Goal: Task Accomplishment & Management: Manage account settings

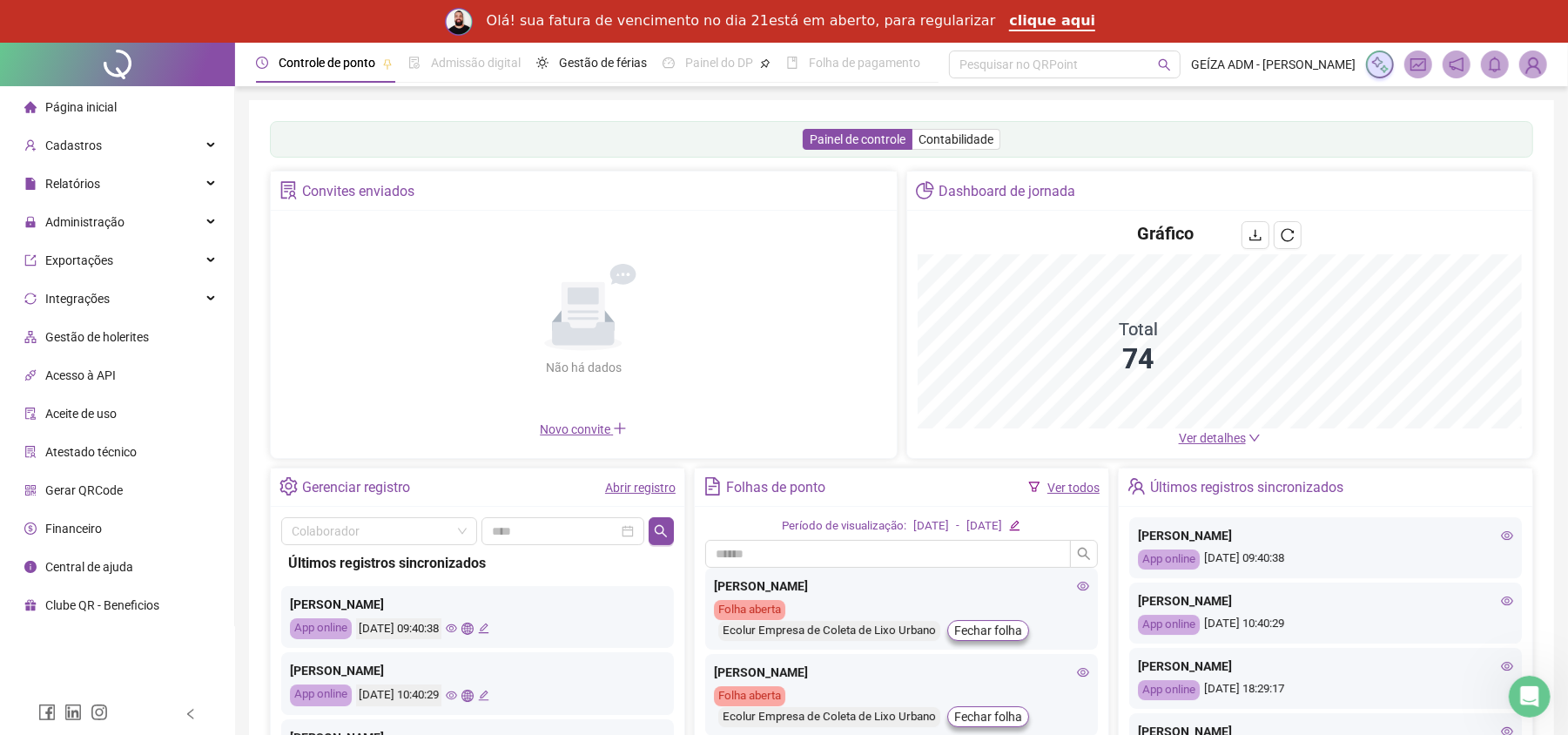
click at [1529, 71] on img at bounding box center [1533, 65] width 26 height 26
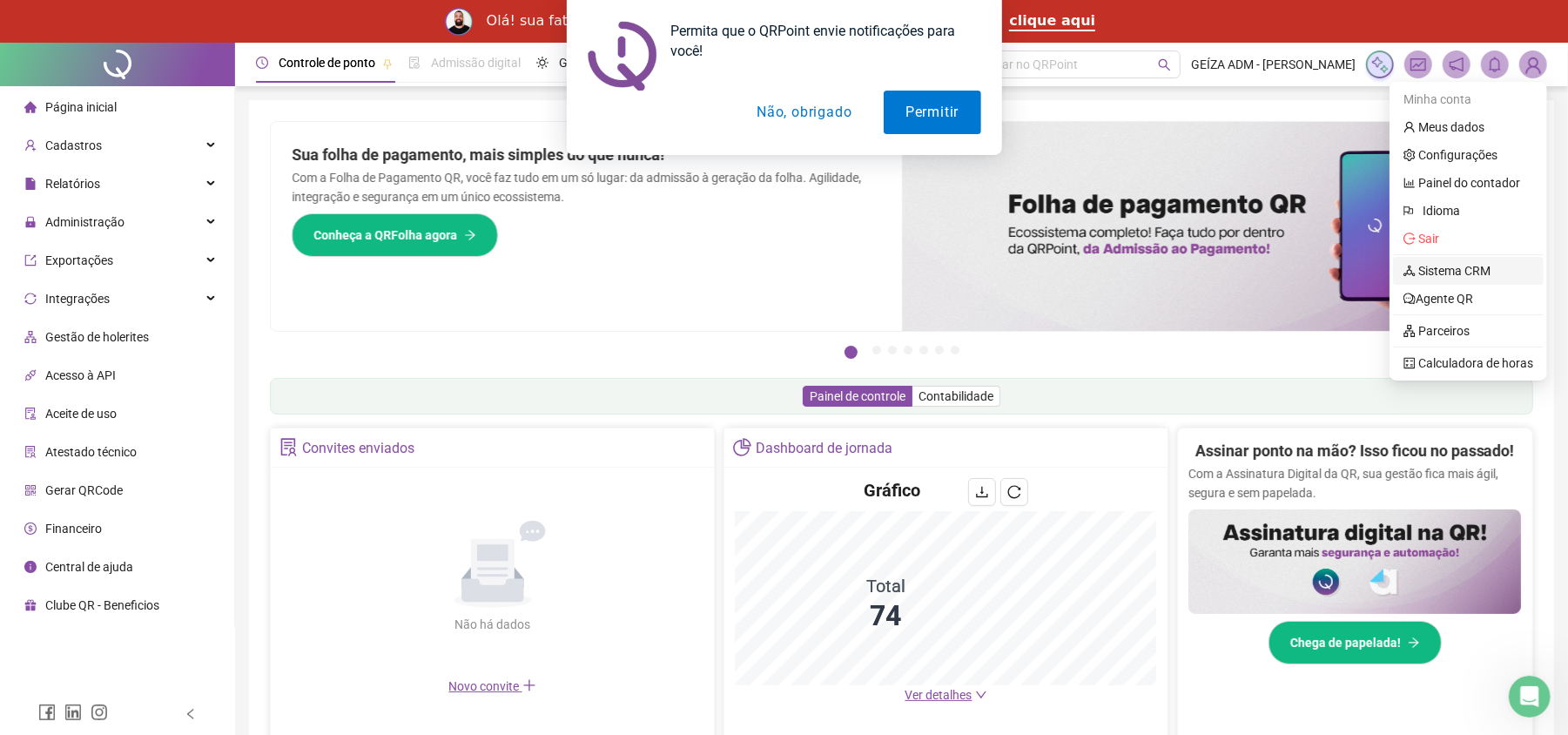
click at [1490, 265] on link "Sistema CRM" at bounding box center [1446, 270] width 87 height 14
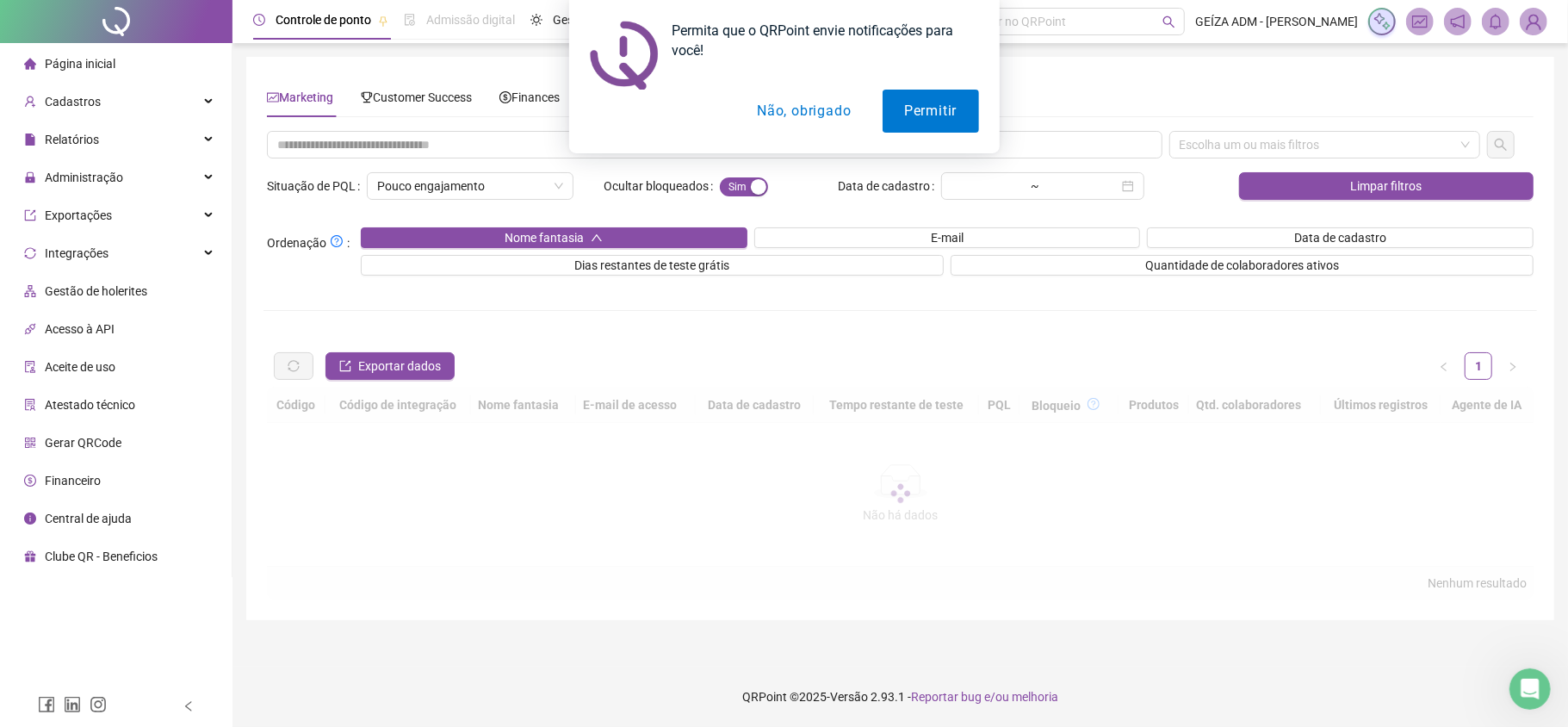
click at [377, 96] on div "Permita que o QRPoint envie notificações para você! Permitir Não, obrigado" at bounding box center [784, 76] width 1568 height 154
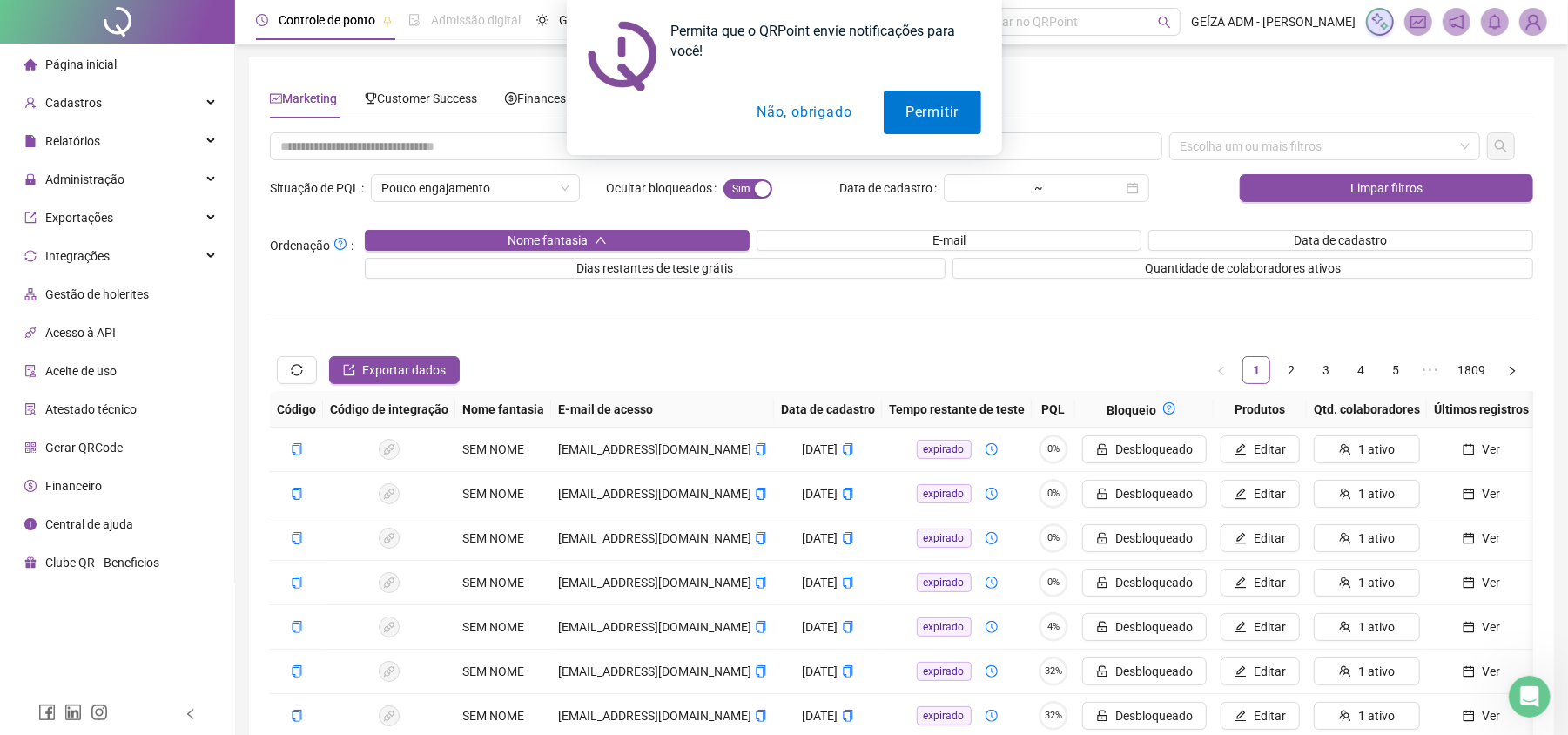
click at [830, 113] on button "Não, obrigado" at bounding box center [804, 113] width 138 height 44
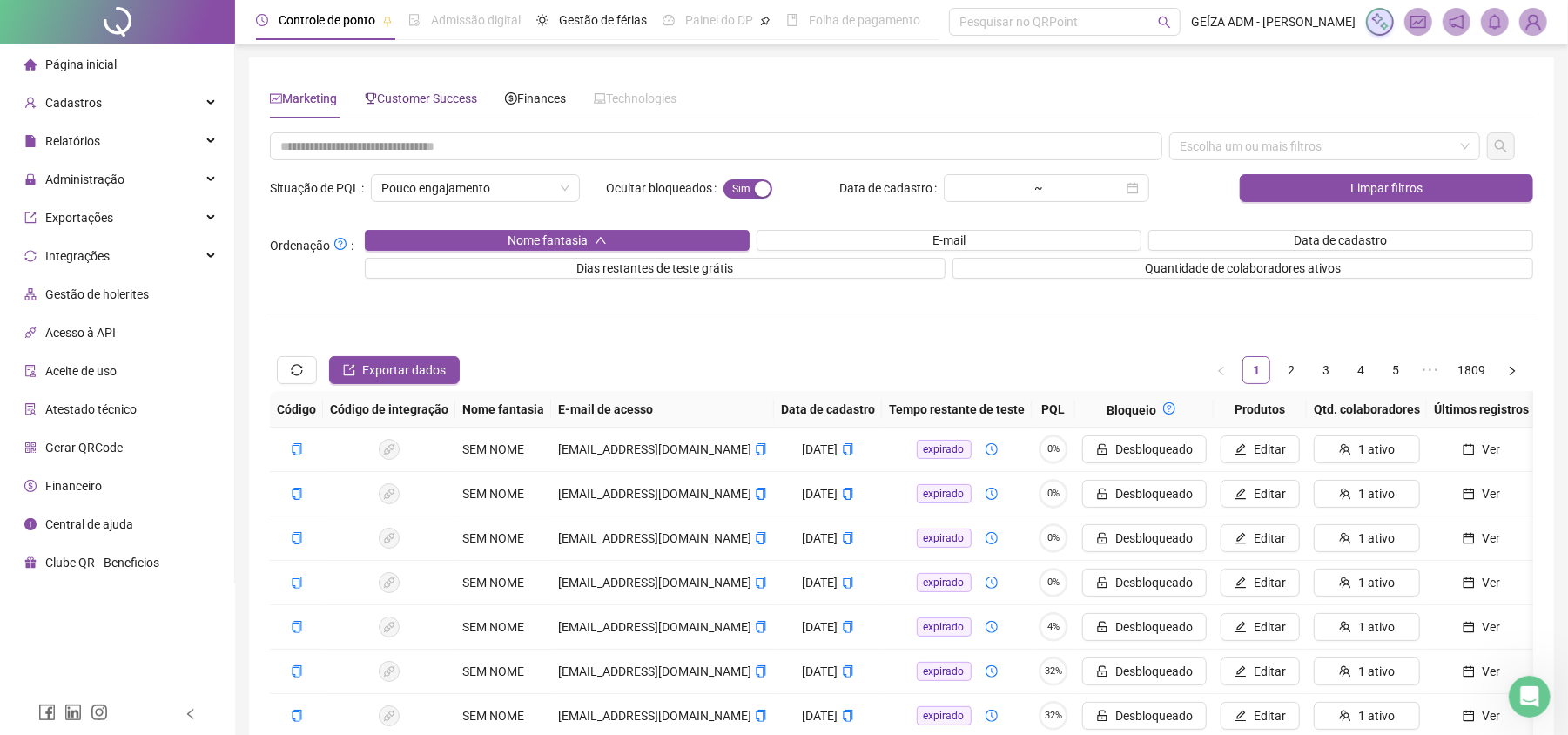
click at [449, 92] on span "Customer Success" at bounding box center [421, 98] width 113 height 14
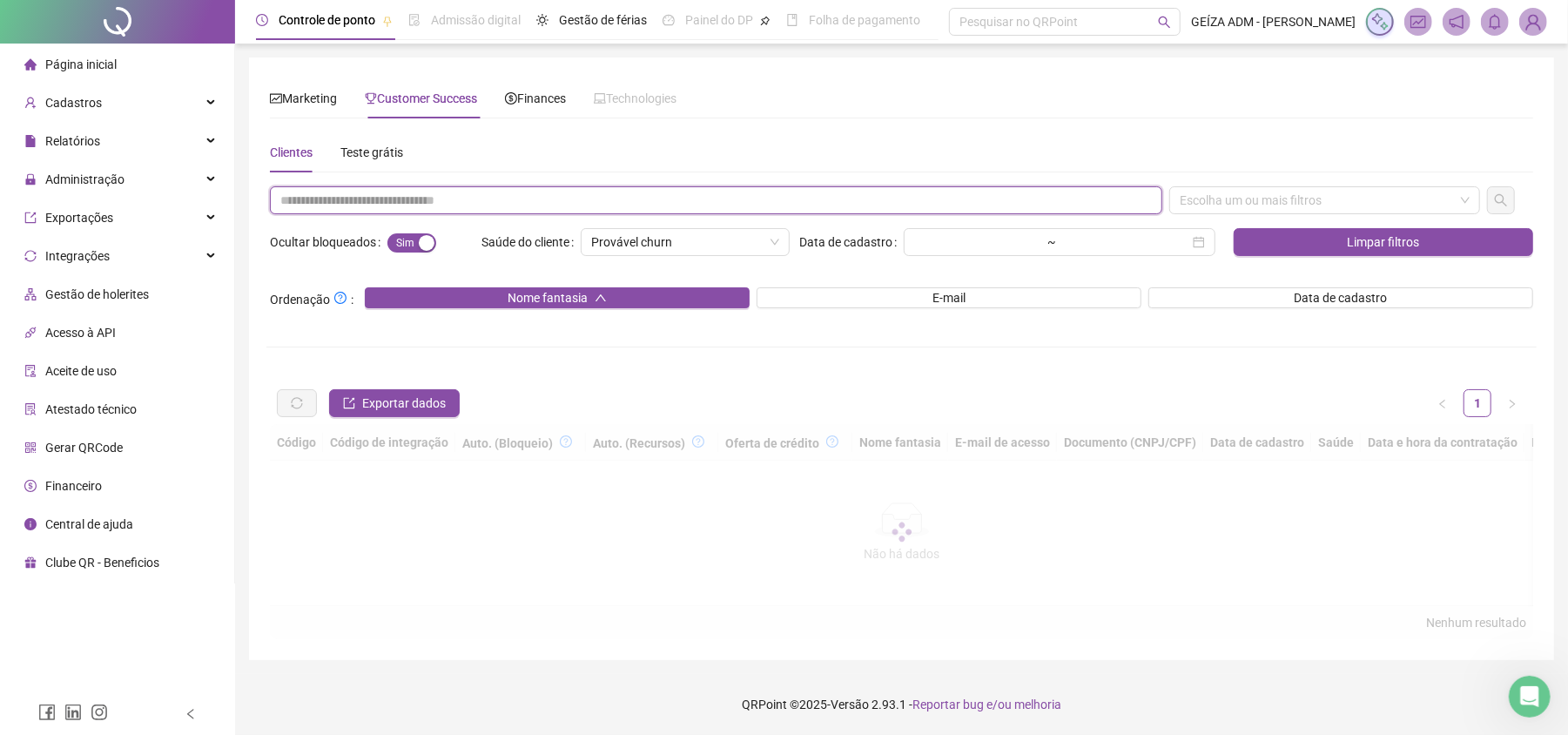
click at [429, 200] on input "text" at bounding box center [716, 200] width 892 height 28
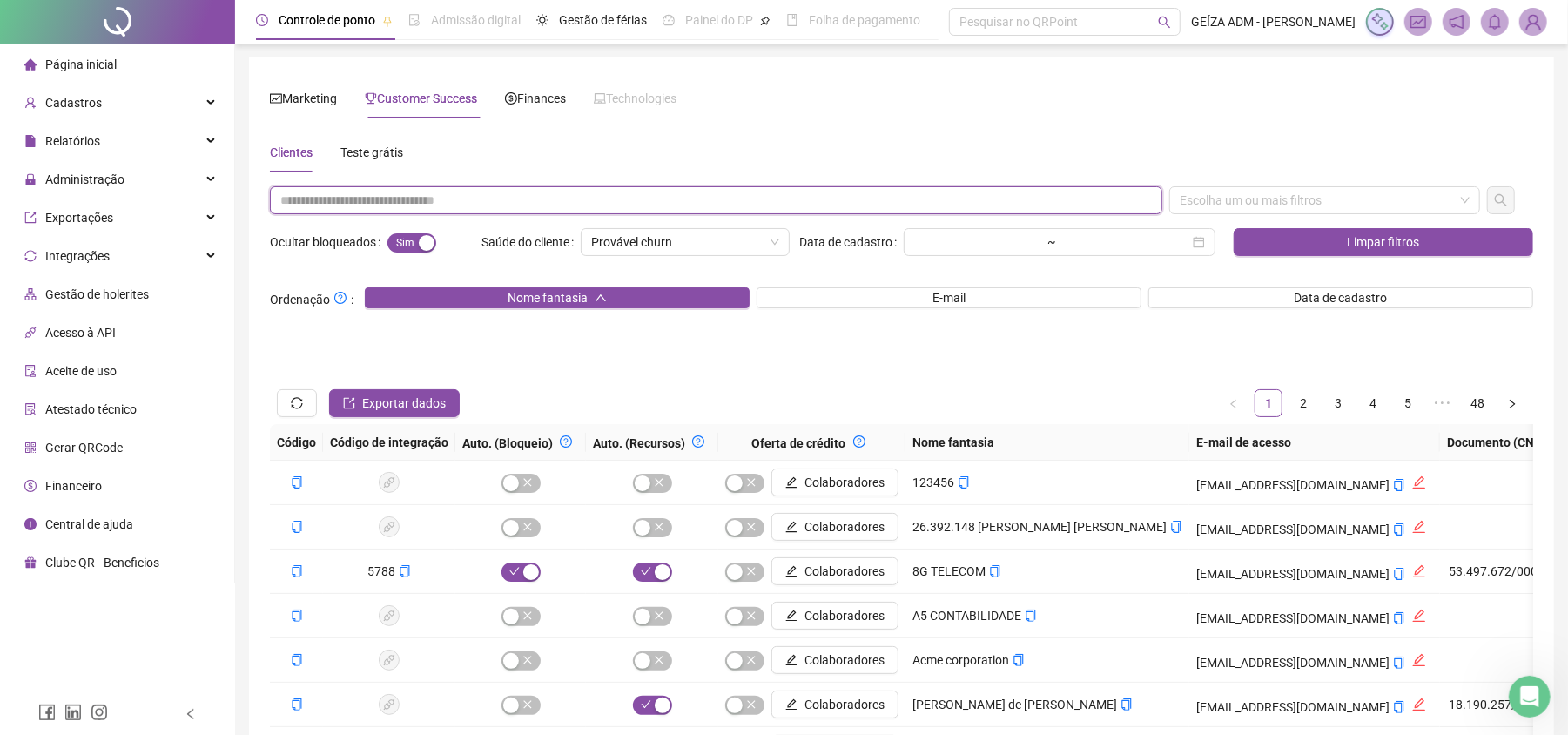
paste input "**********"
click at [1296, 195] on div "Escolha um ou mais filtros" at bounding box center [1325, 200] width 311 height 28
type input "**********"
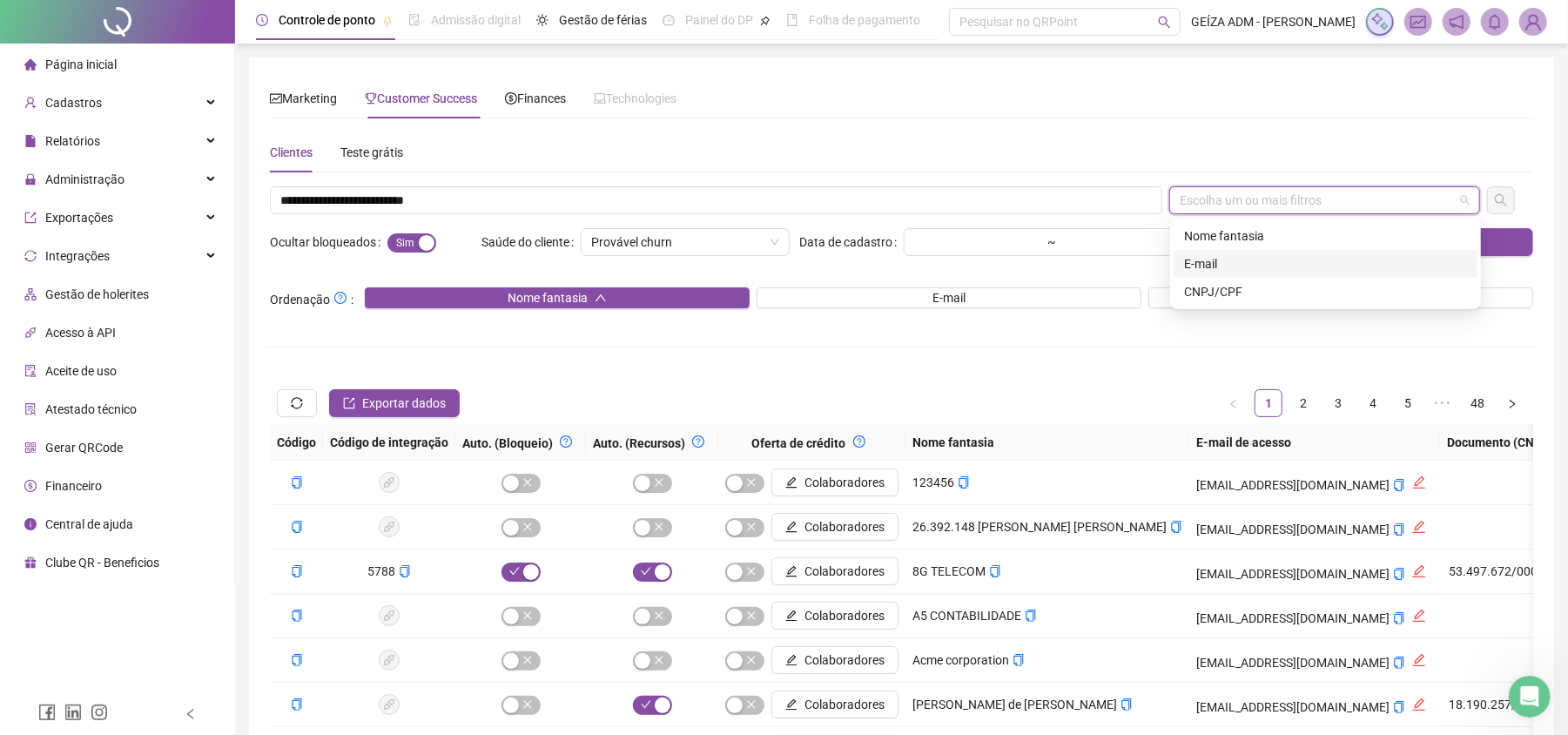
click at [1254, 259] on div "E-mail" at bounding box center [1325, 263] width 283 height 19
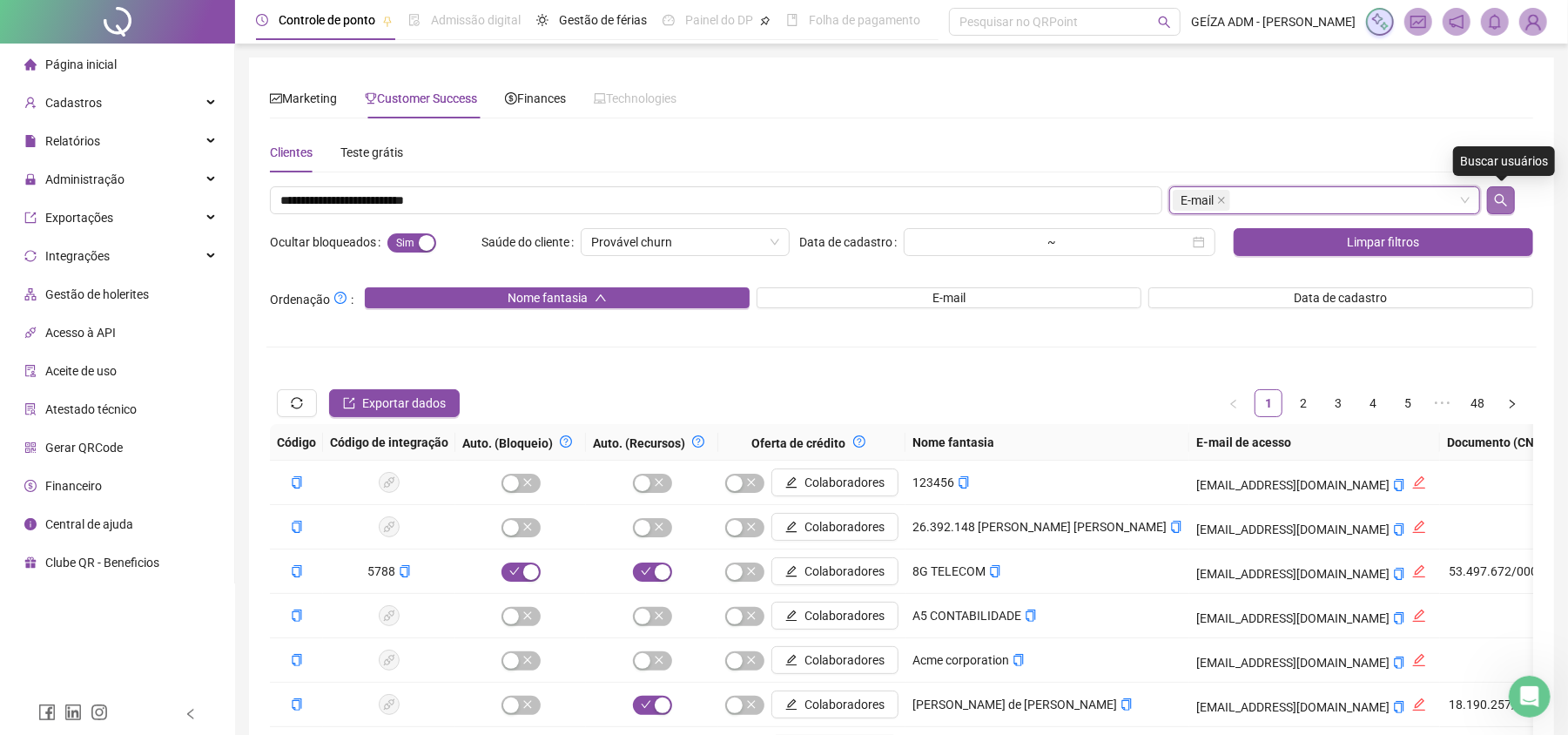
click at [1492, 204] on button "button" at bounding box center [1500, 200] width 28 height 28
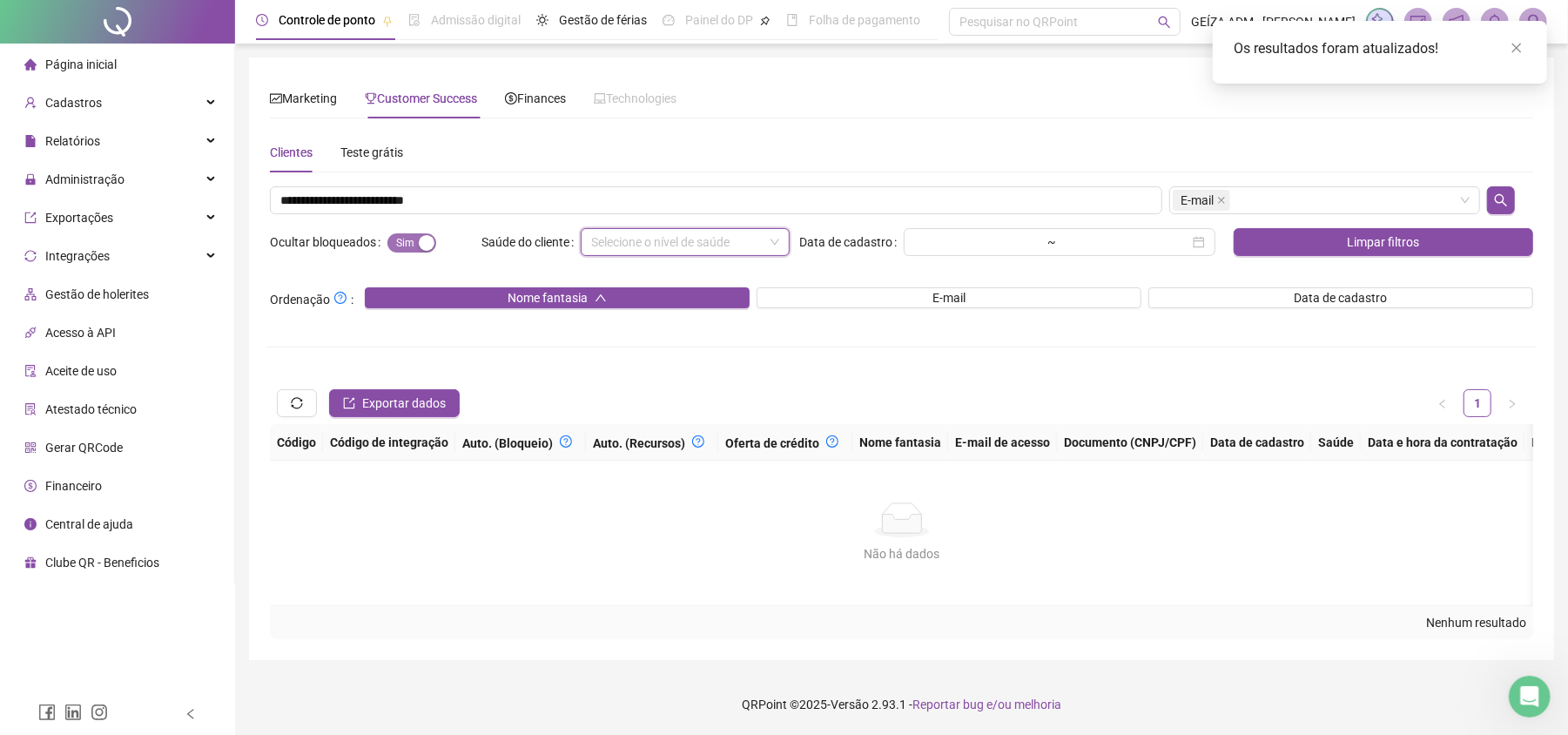
click at [419, 242] on div "button" at bounding box center [426, 243] width 15 height 15
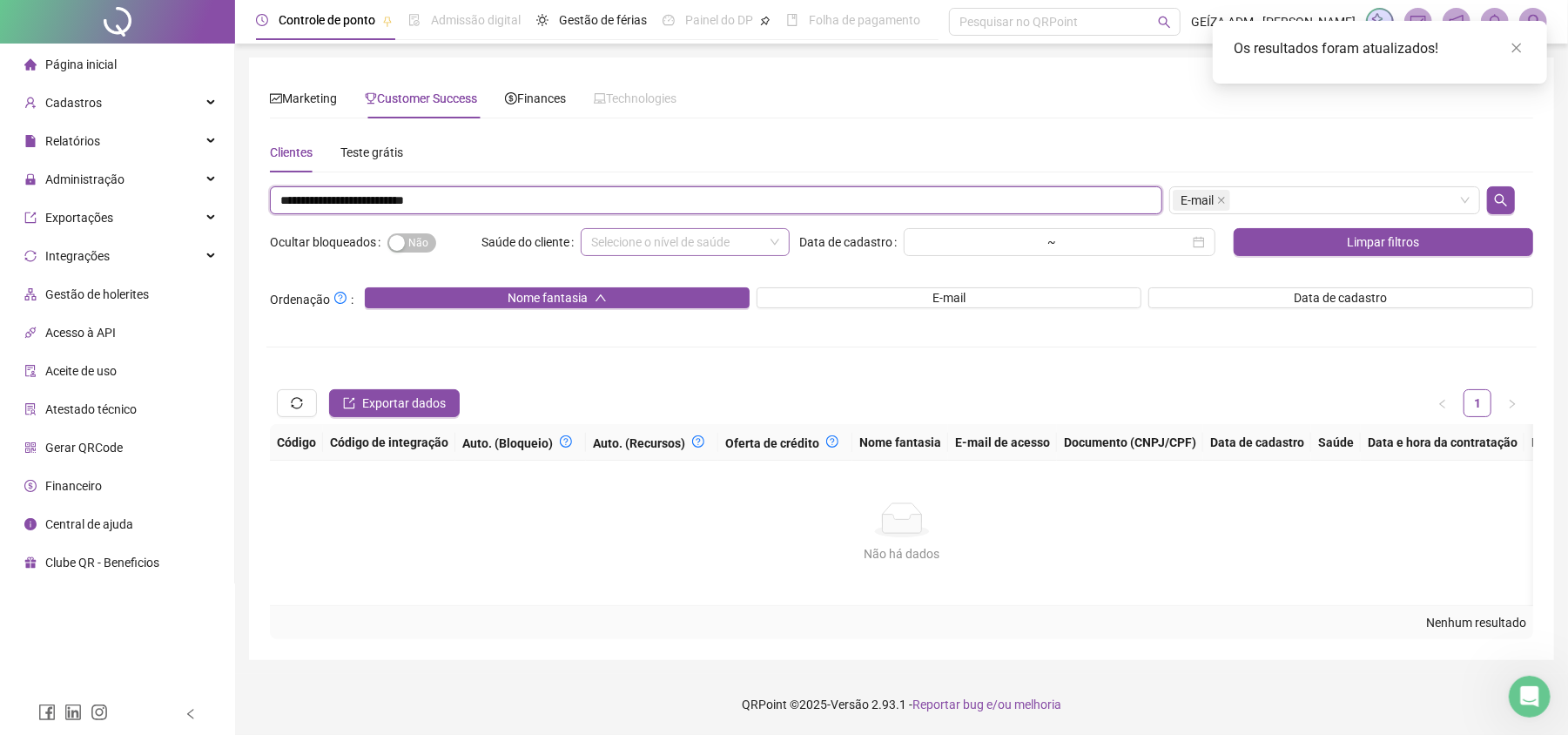
click at [479, 192] on input "**********" at bounding box center [716, 200] width 892 height 28
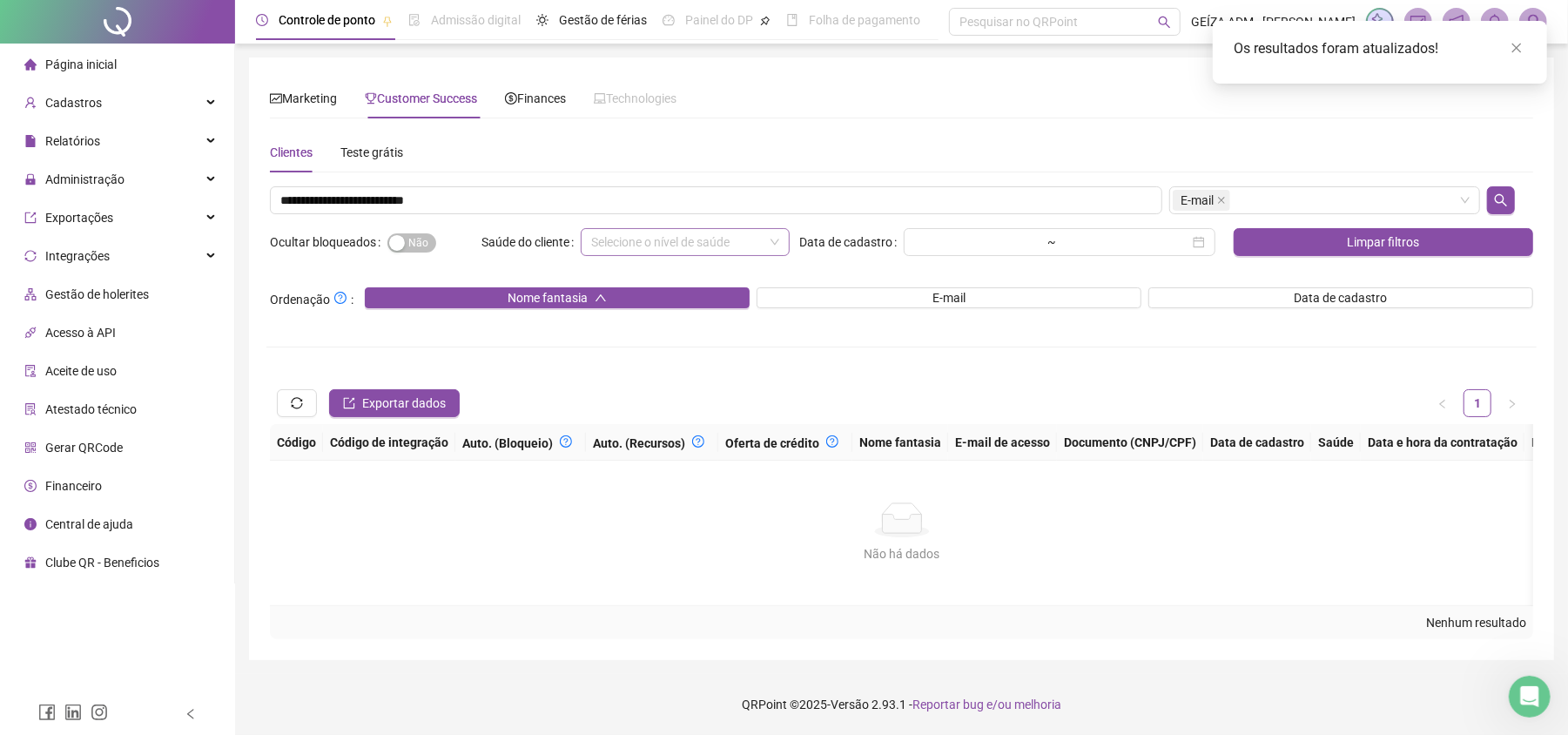
click at [108, 66] on span "Página inicial" at bounding box center [81, 64] width 72 height 14
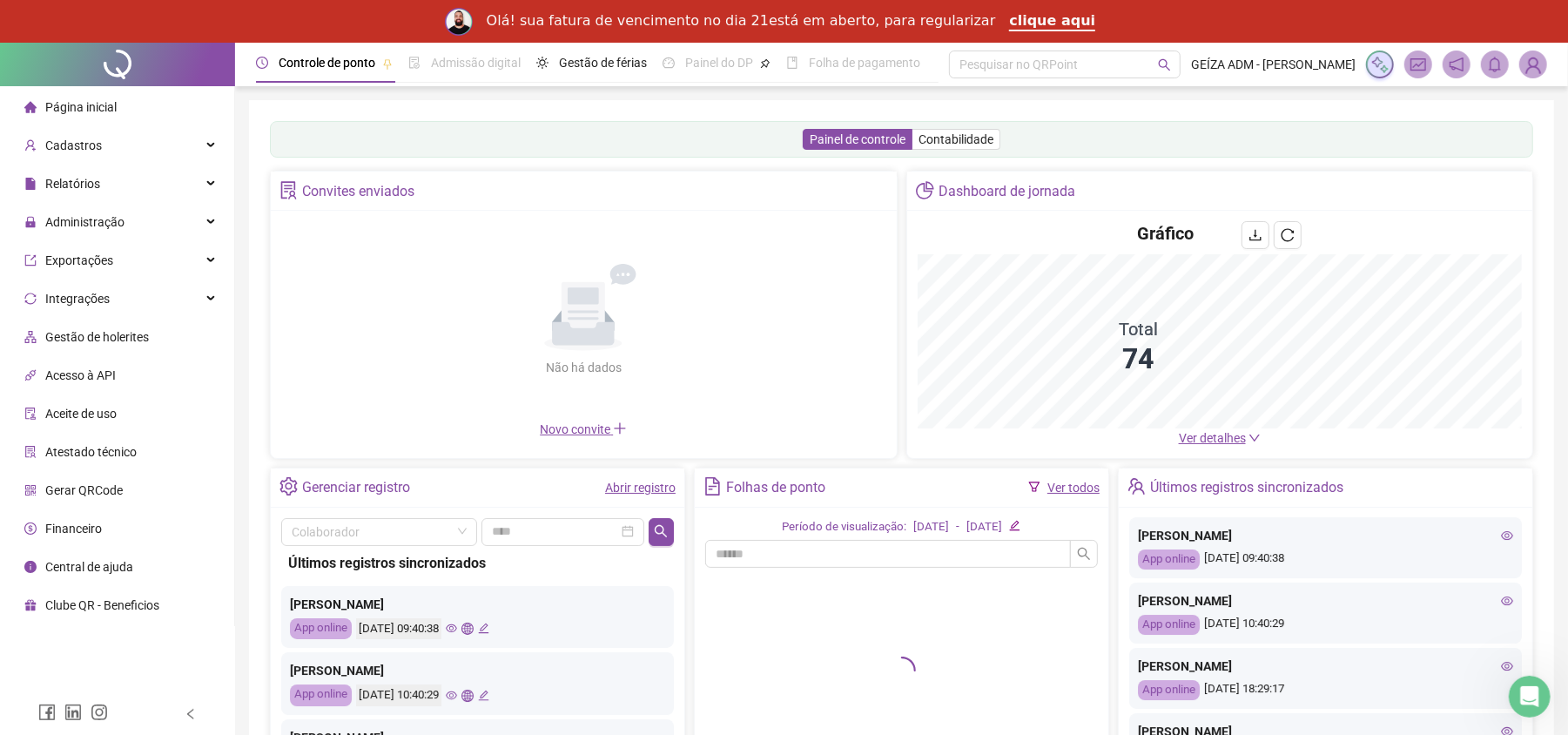
click at [141, 101] on li "Página inicial" at bounding box center [117, 107] width 227 height 35
click at [156, 147] on div "Cadastros" at bounding box center [117, 145] width 227 height 35
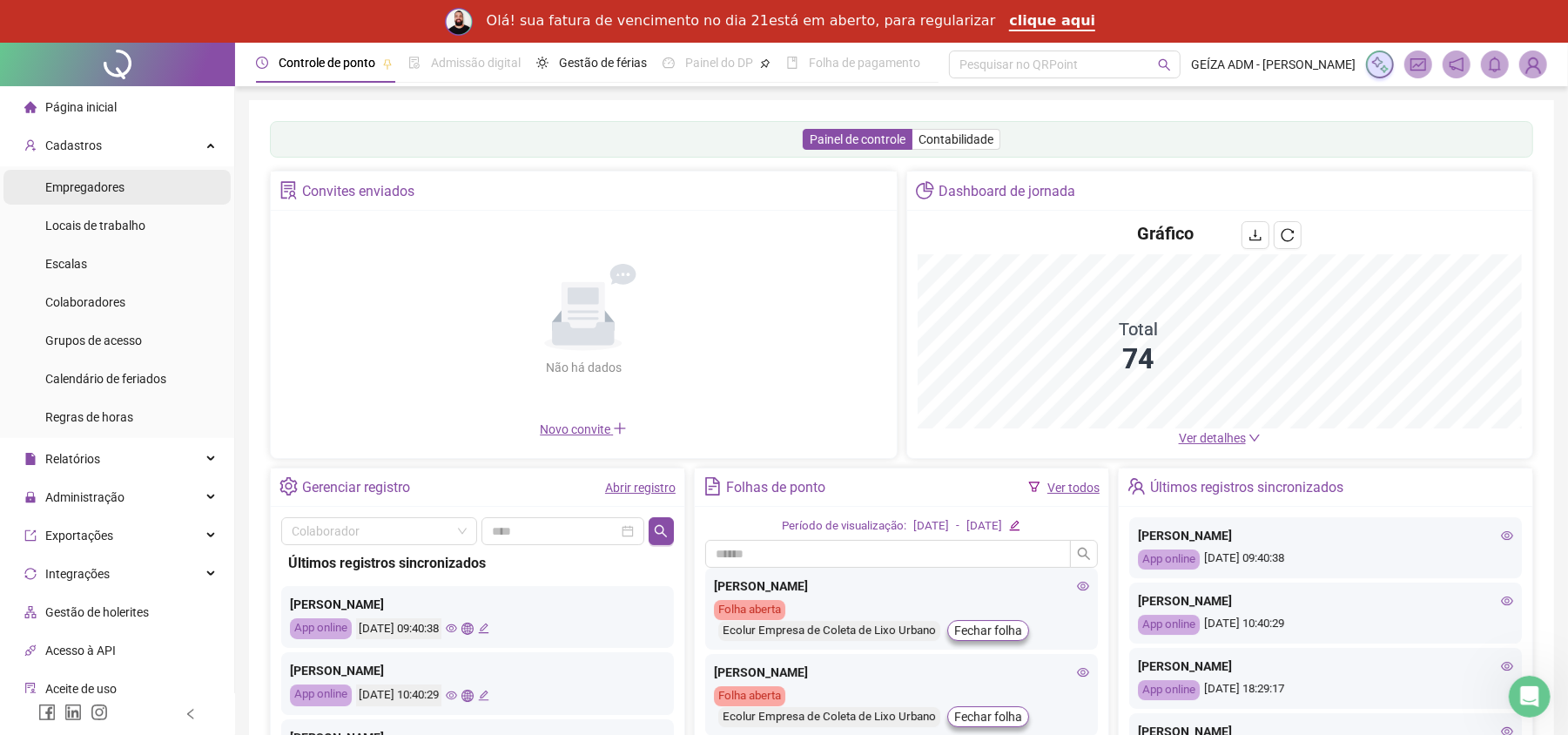
click at [158, 174] on li "Empregadores" at bounding box center [117, 187] width 227 height 35
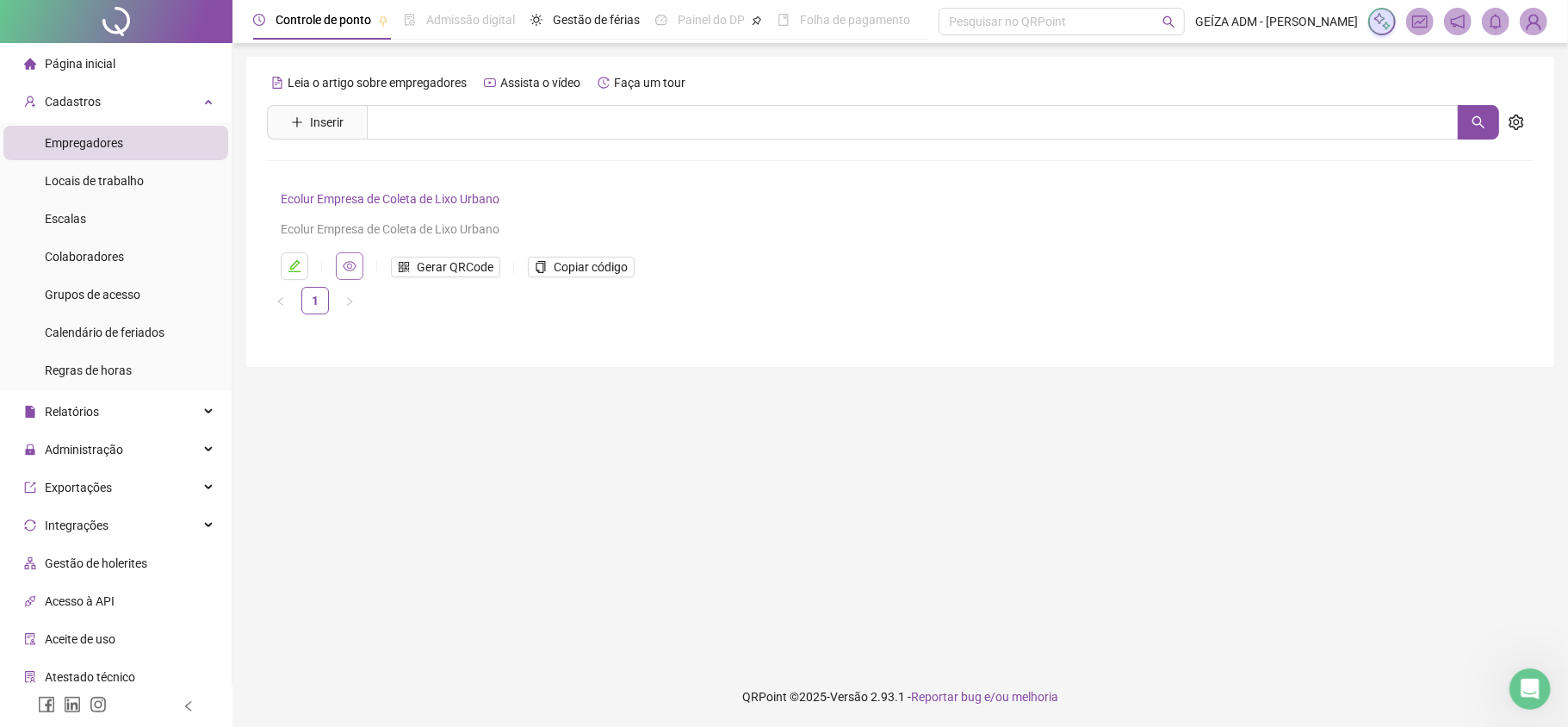
click at [350, 260] on icon "eye" at bounding box center [349, 265] width 13 height 13
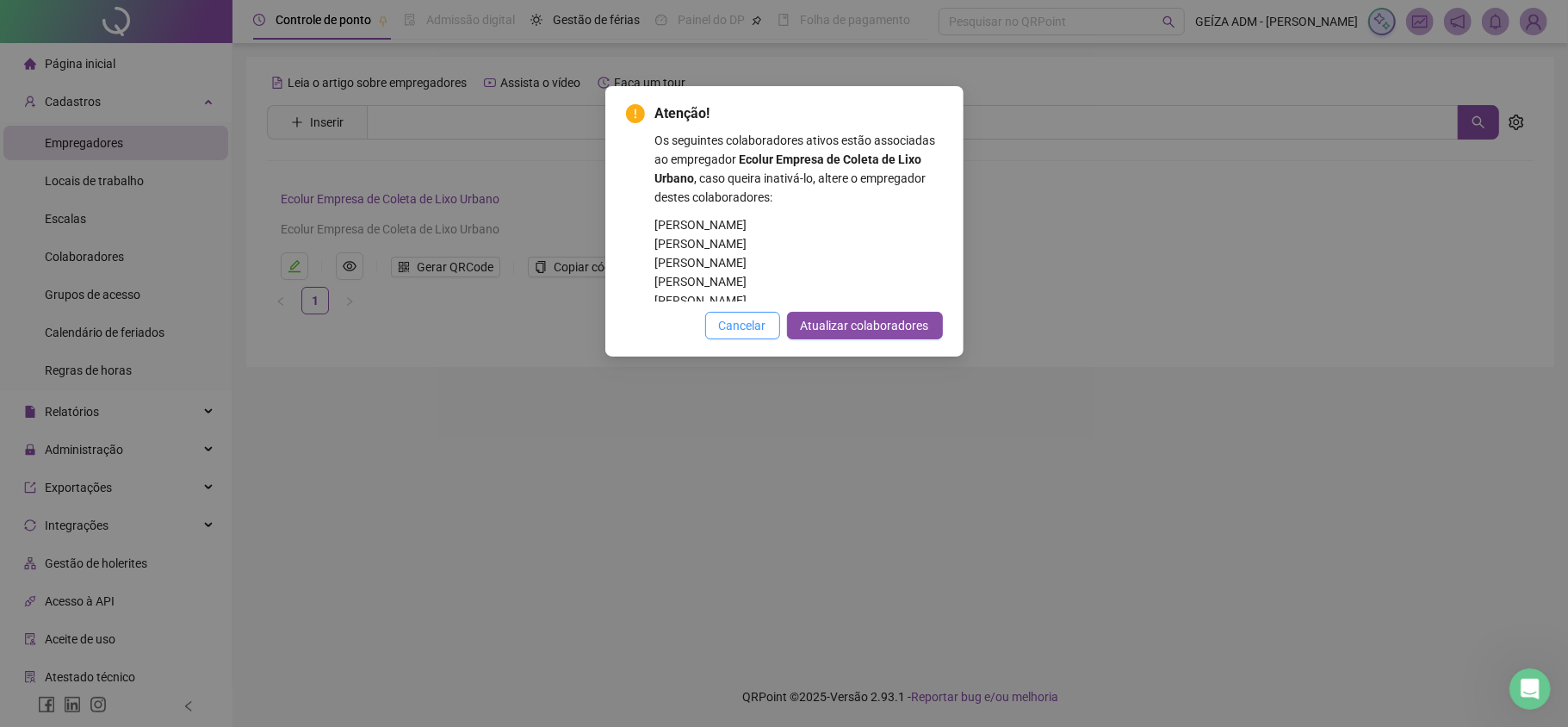
click at [744, 322] on span "Cancelar" at bounding box center [742, 325] width 48 height 19
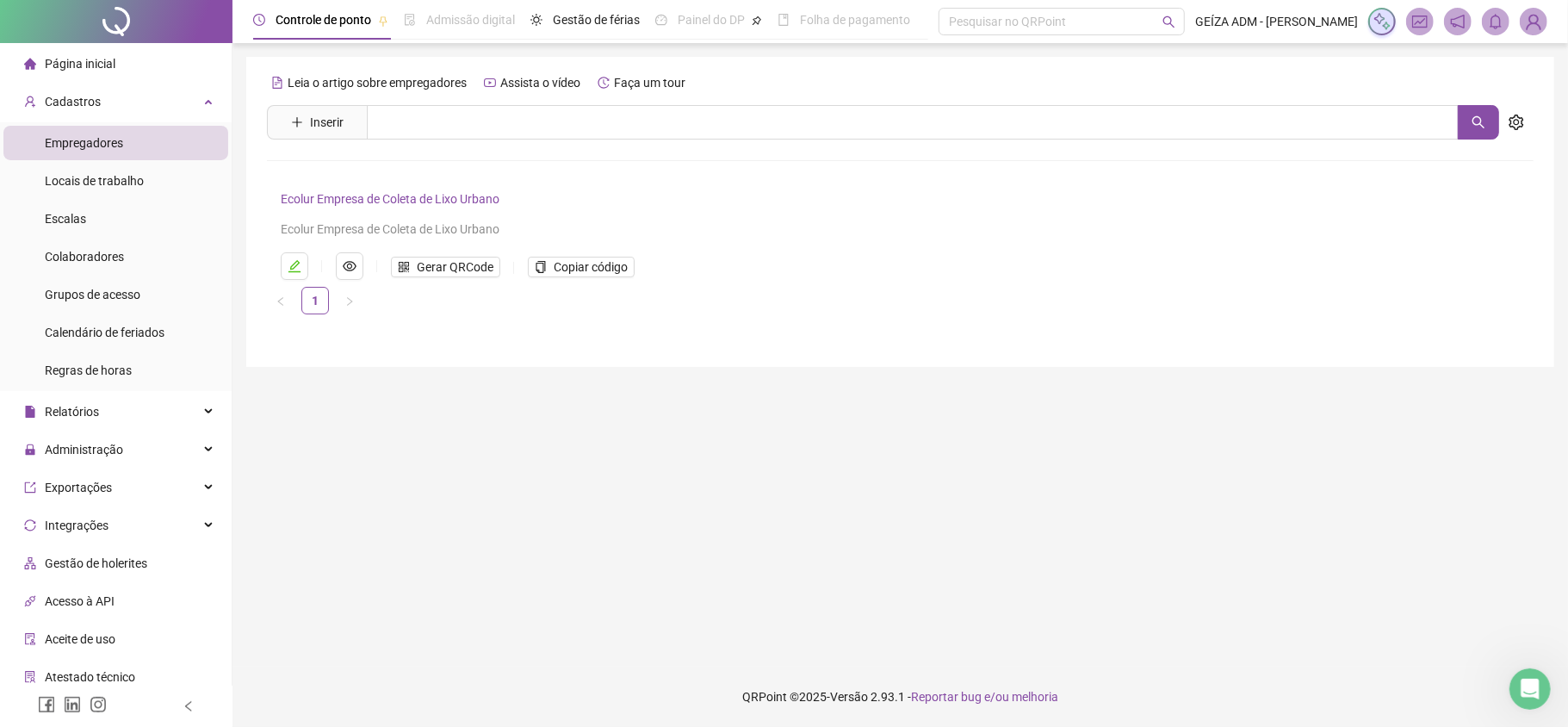
click at [404, 204] on link "Ecolur Empresa de Coleta de Lixo Urbano" at bounding box center [389, 199] width 218 height 13
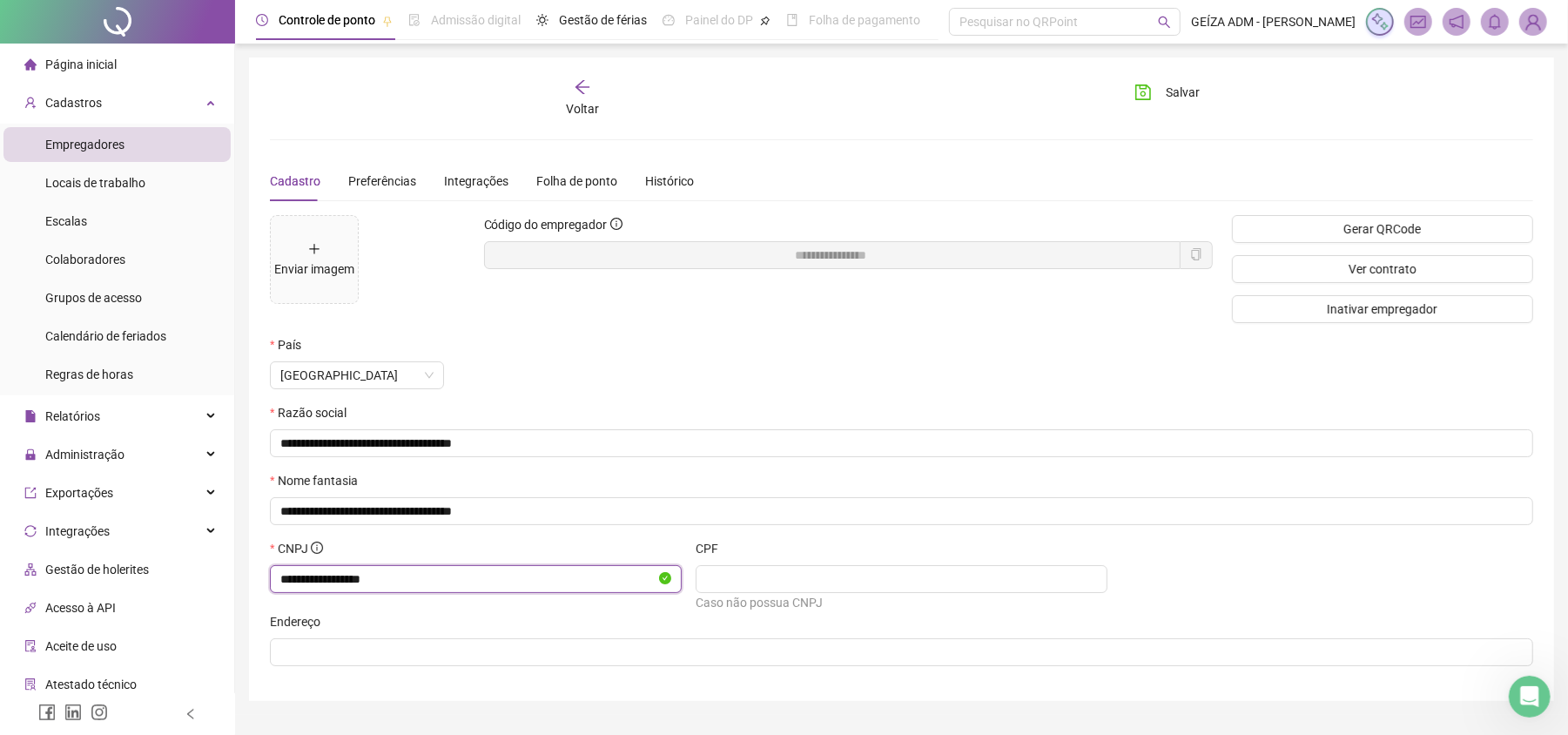
click at [332, 576] on input "**********" at bounding box center [468, 579] width 375 height 19
click at [1540, 26] on img at bounding box center [1533, 22] width 26 height 26
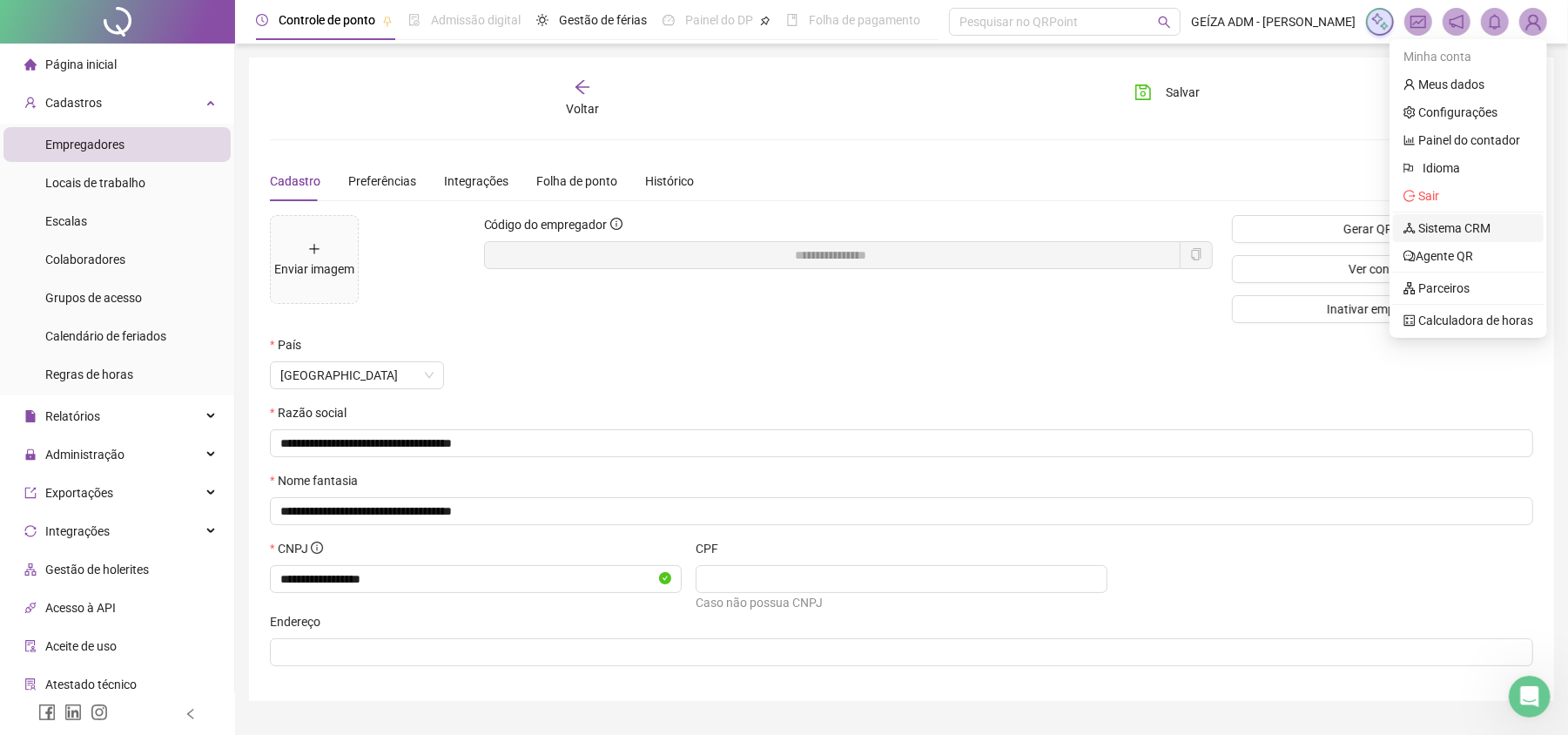
click at [1471, 224] on link "Sistema CRM" at bounding box center [1446, 227] width 87 height 14
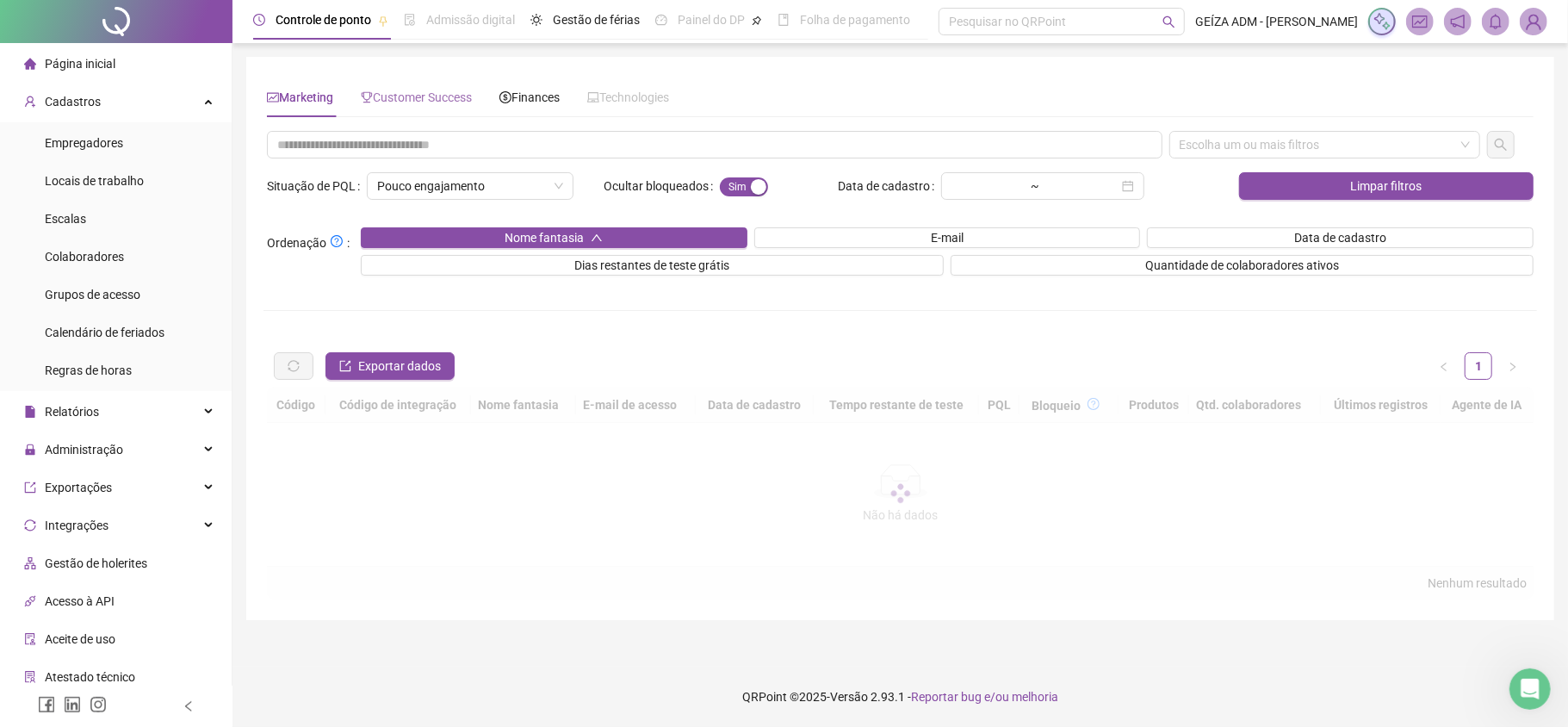
click at [394, 107] on div "Customer Success" at bounding box center [416, 97] width 111 height 40
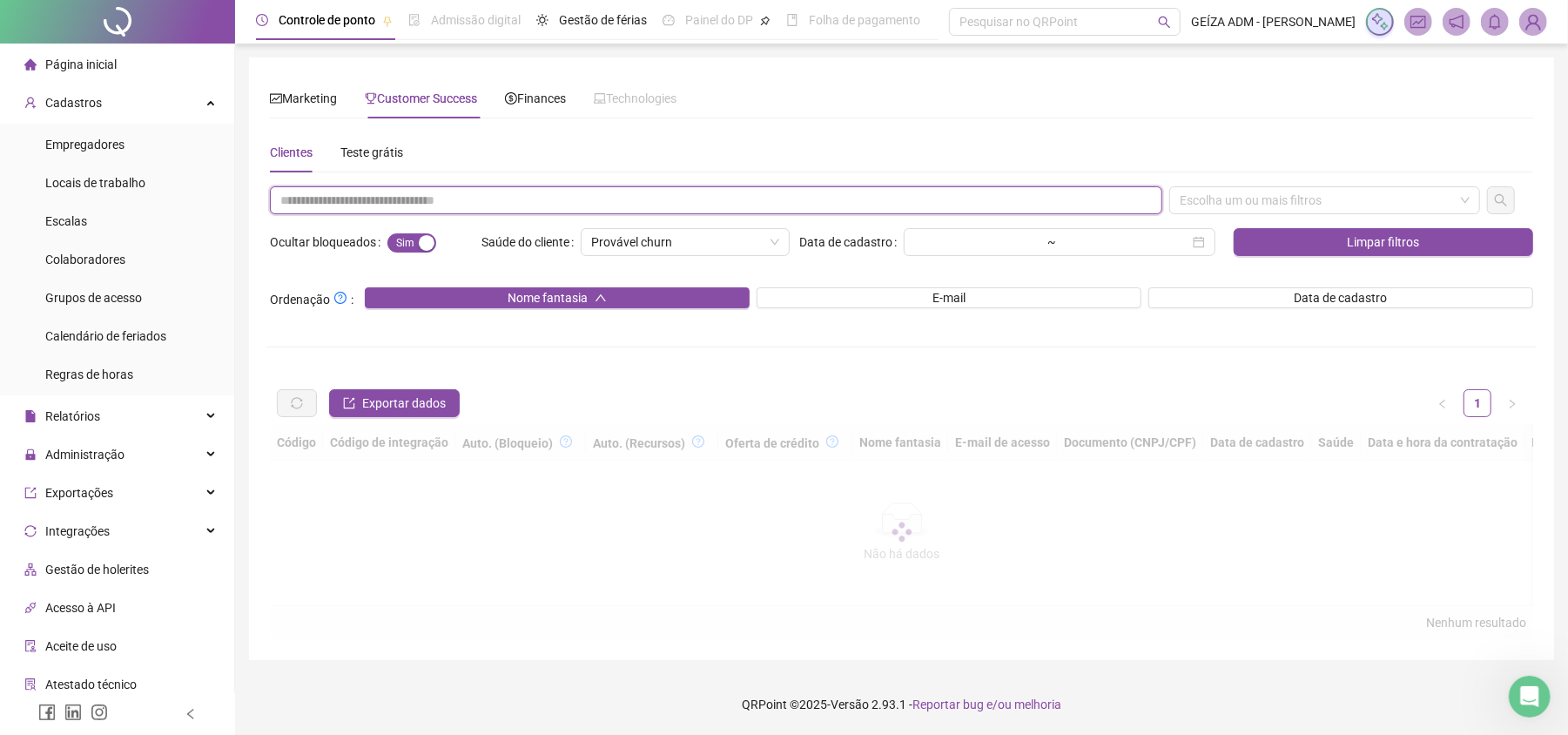
click at [378, 202] on input "text" at bounding box center [716, 200] width 892 height 28
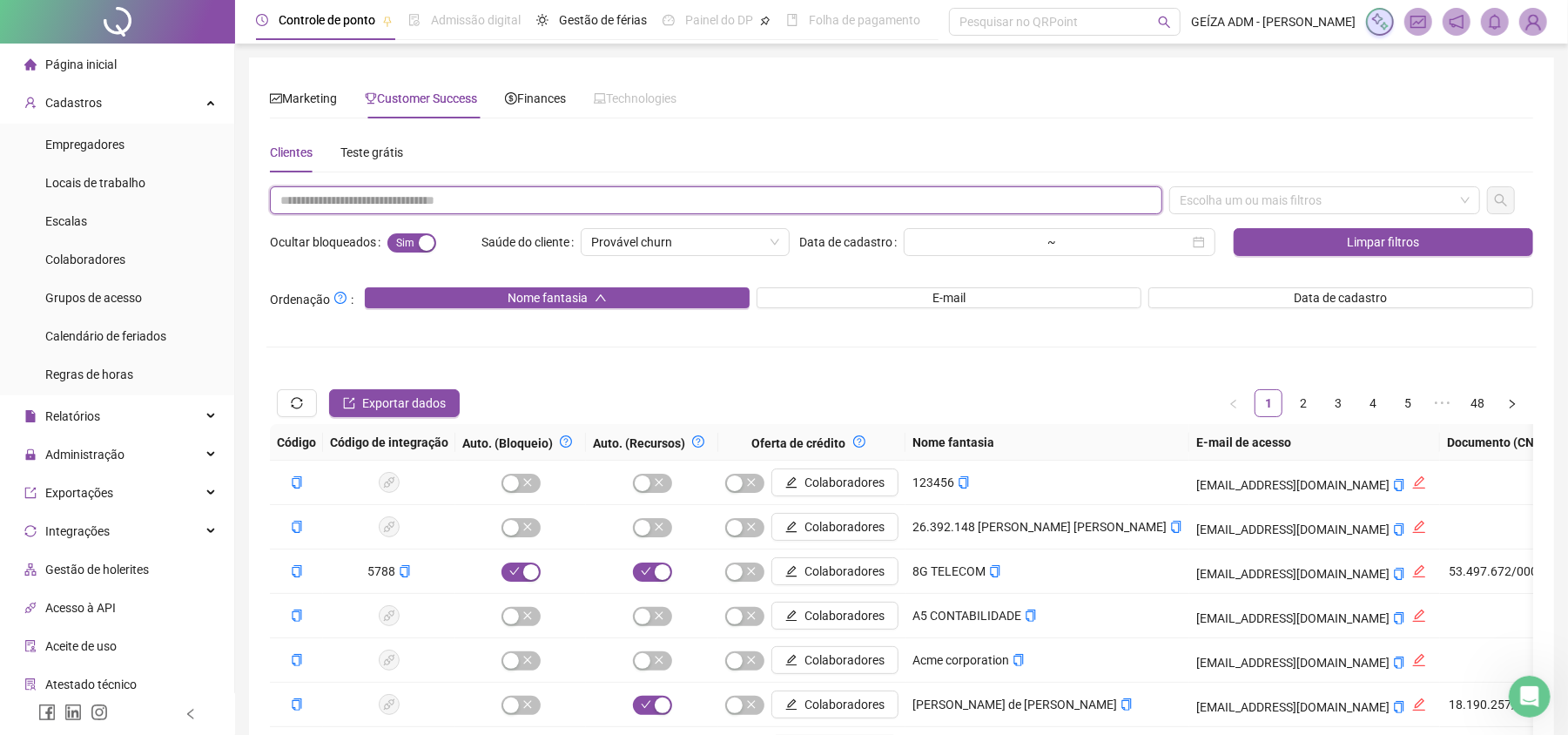
paste input "**********"
type input "**********"
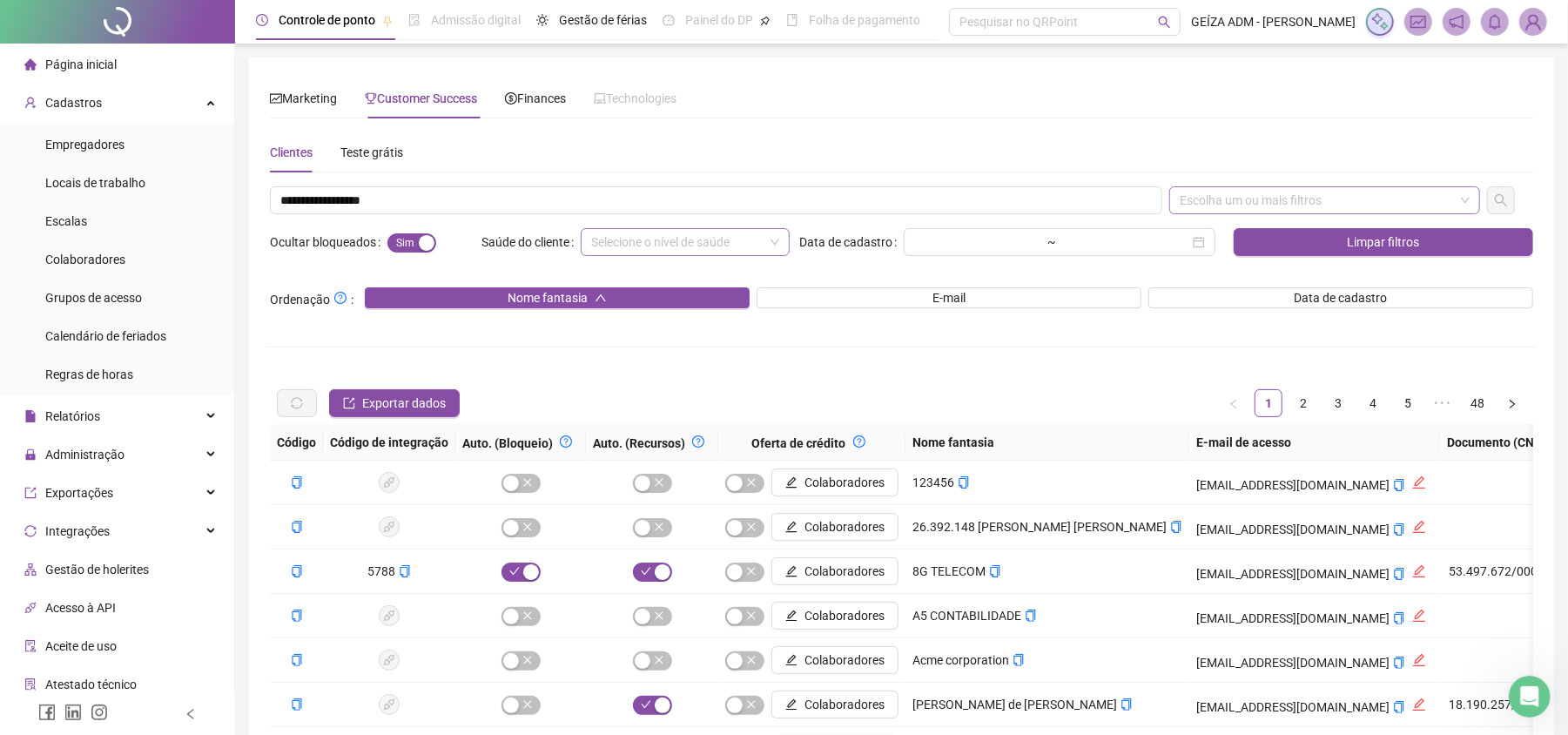
click at [1314, 207] on div "Escolha um ou mais filtros" at bounding box center [1325, 200] width 311 height 28
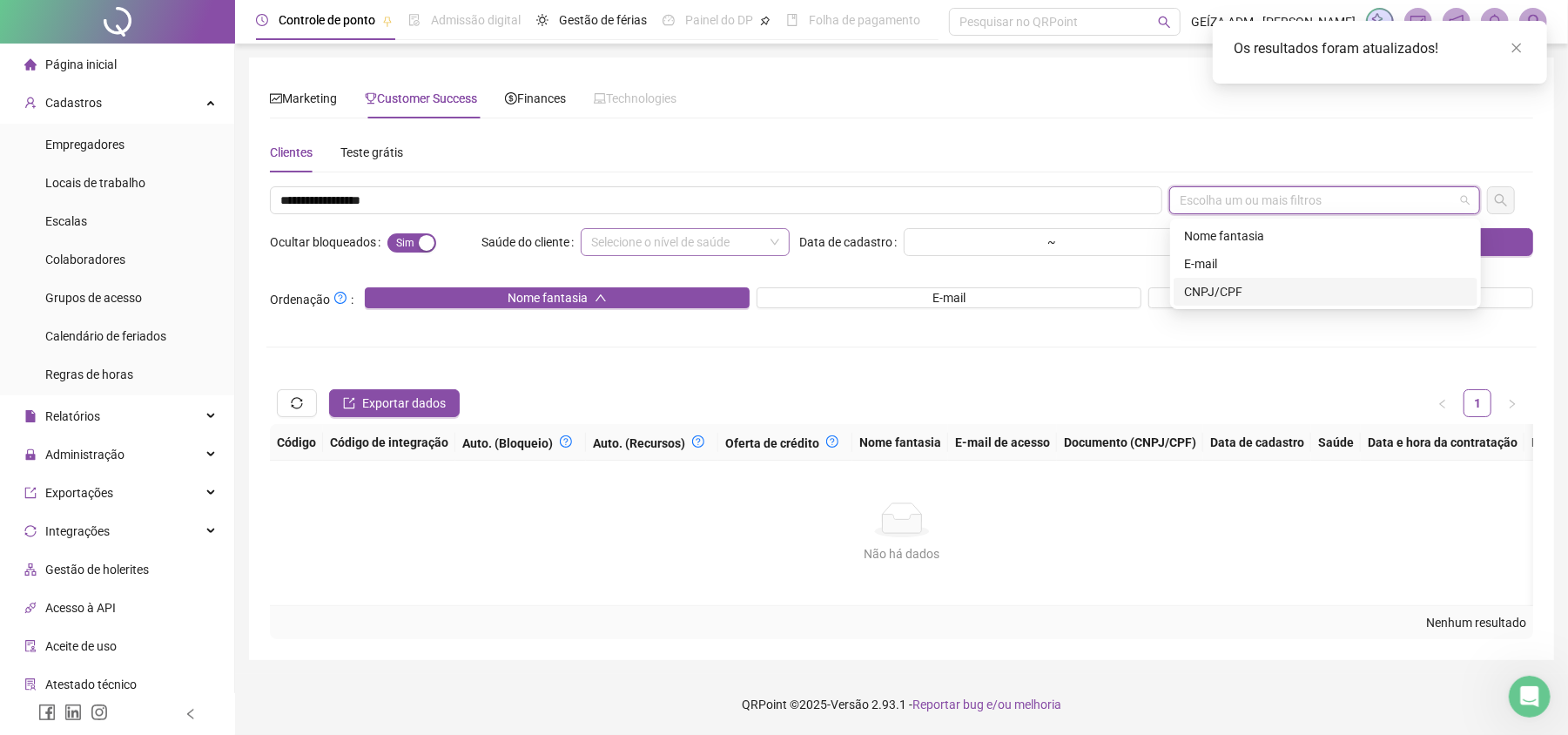
click at [1264, 287] on div "CNPJ/CPF" at bounding box center [1325, 291] width 283 height 19
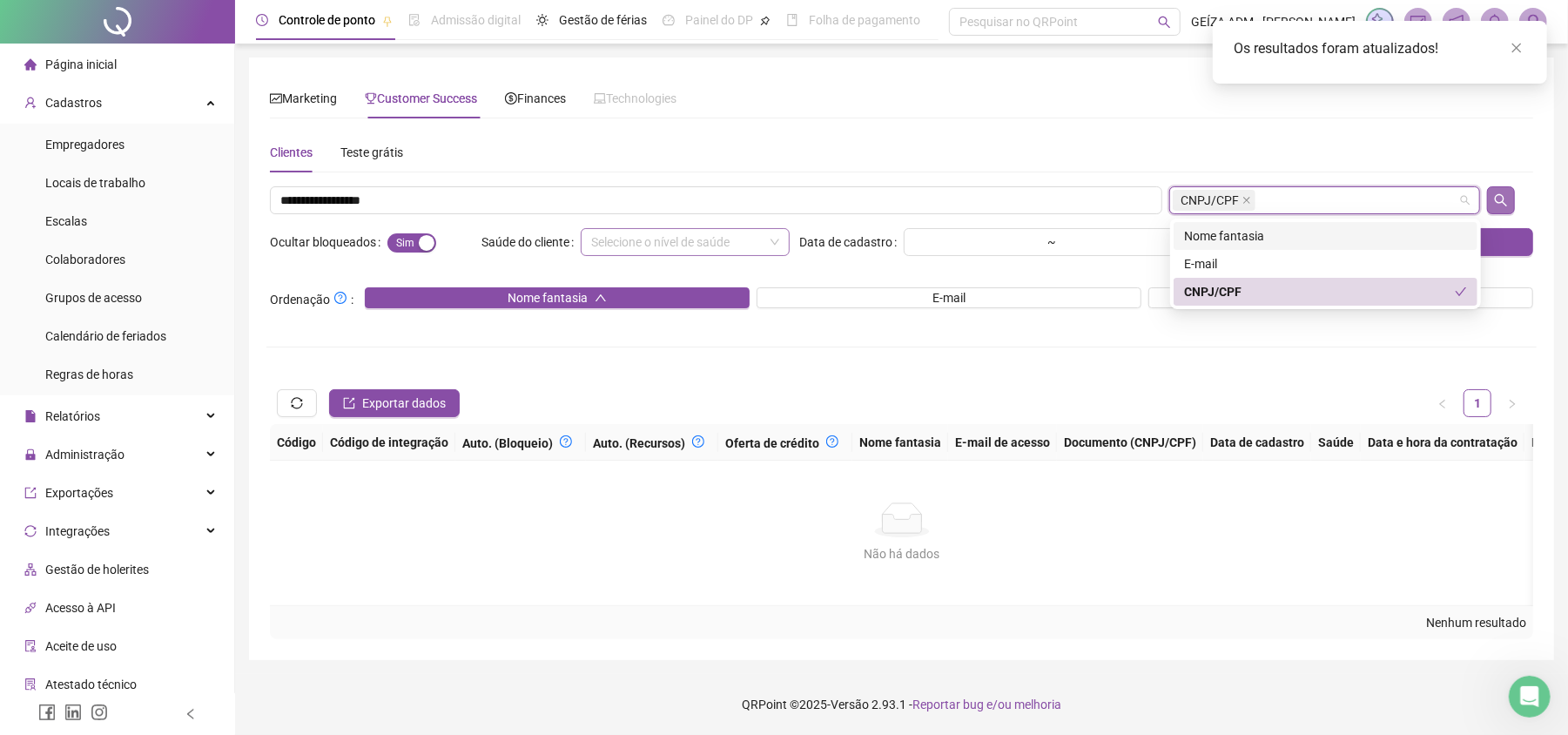
click at [1492, 202] on button "button" at bounding box center [1500, 200] width 28 height 28
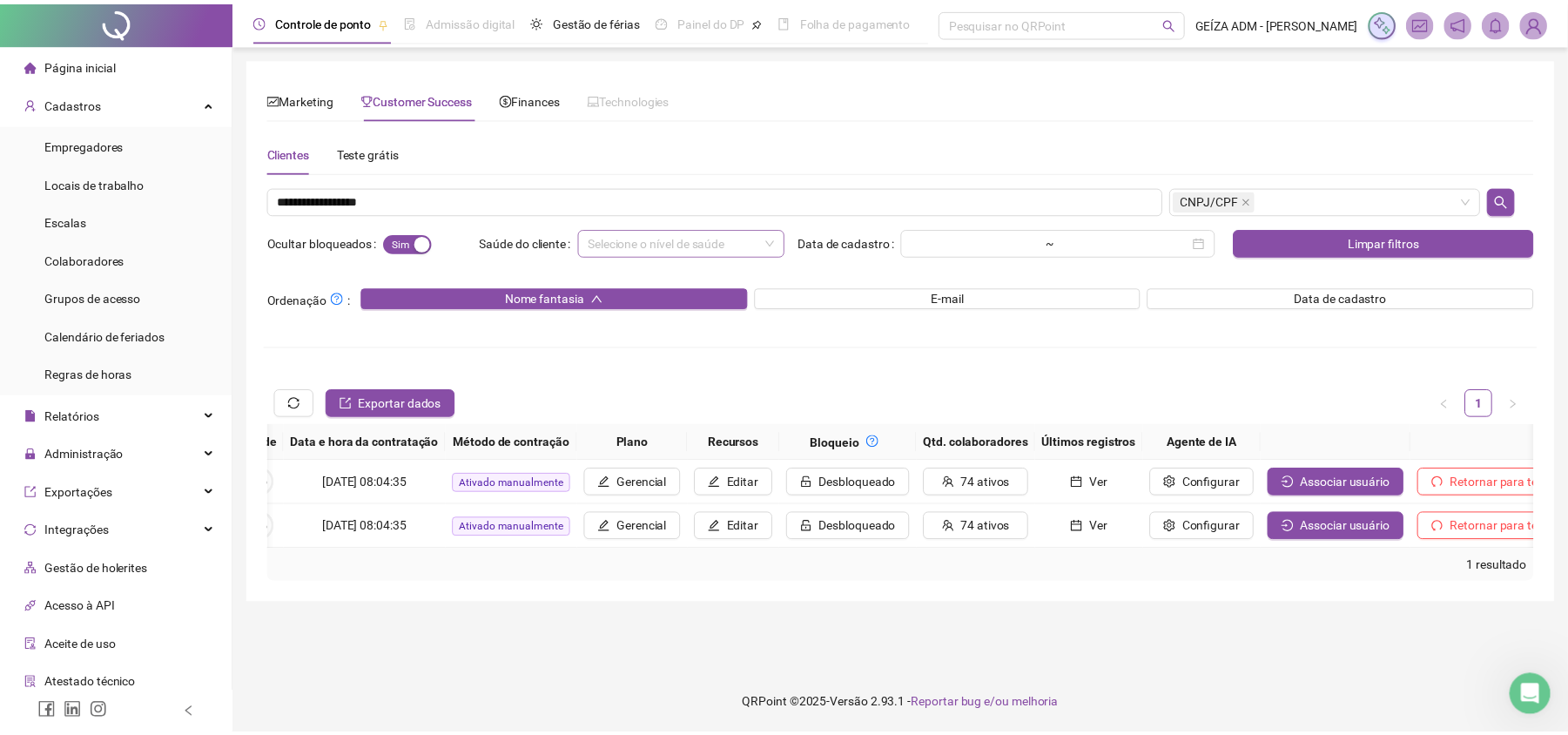
scroll to position [0, 1442]
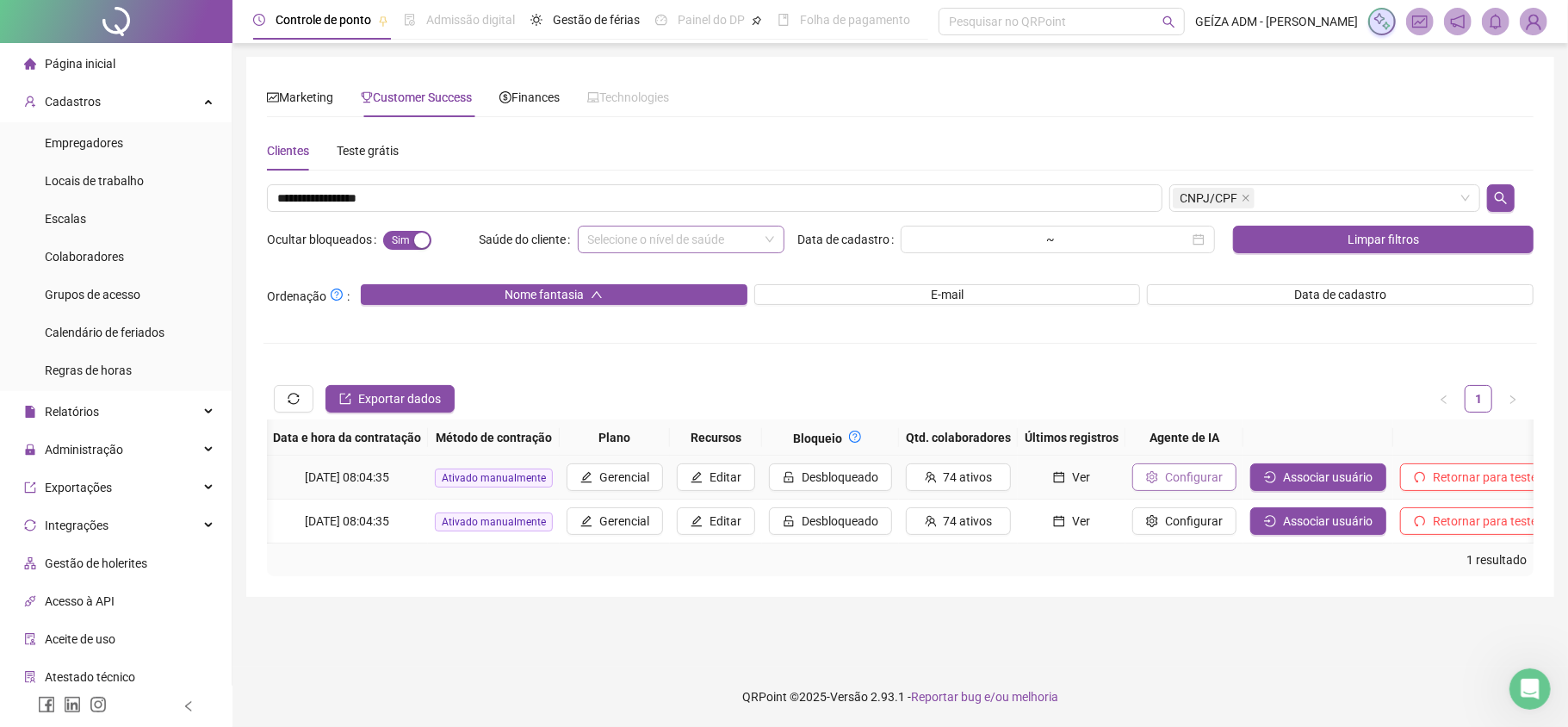
click at [1165, 468] on span "Configurar" at bounding box center [1193, 476] width 58 height 19
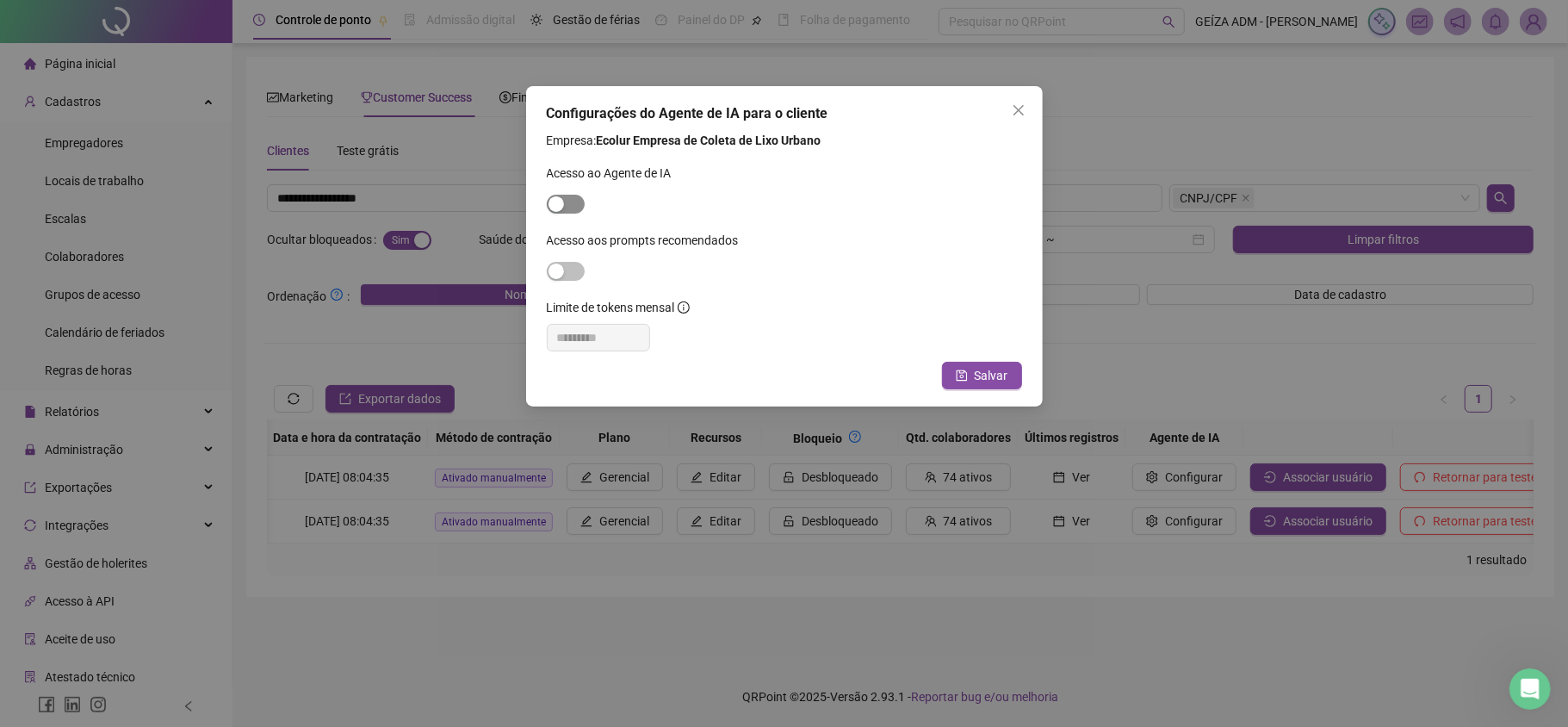
click at [555, 201] on div "button" at bounding box center [555, 203] width 15 height 15
click at [580, 327] on input "*" at bounding box center [598, 337] width 103 height 28
click at [560, 257] on div at bounding box center [784, 270] width 475 height 28
click at [569, 269] on span "button" at bounding box center [565, 270] width 38 height 19
click at [562, 334] on input "*" at bounding box center [598, 337] width 103 height 28
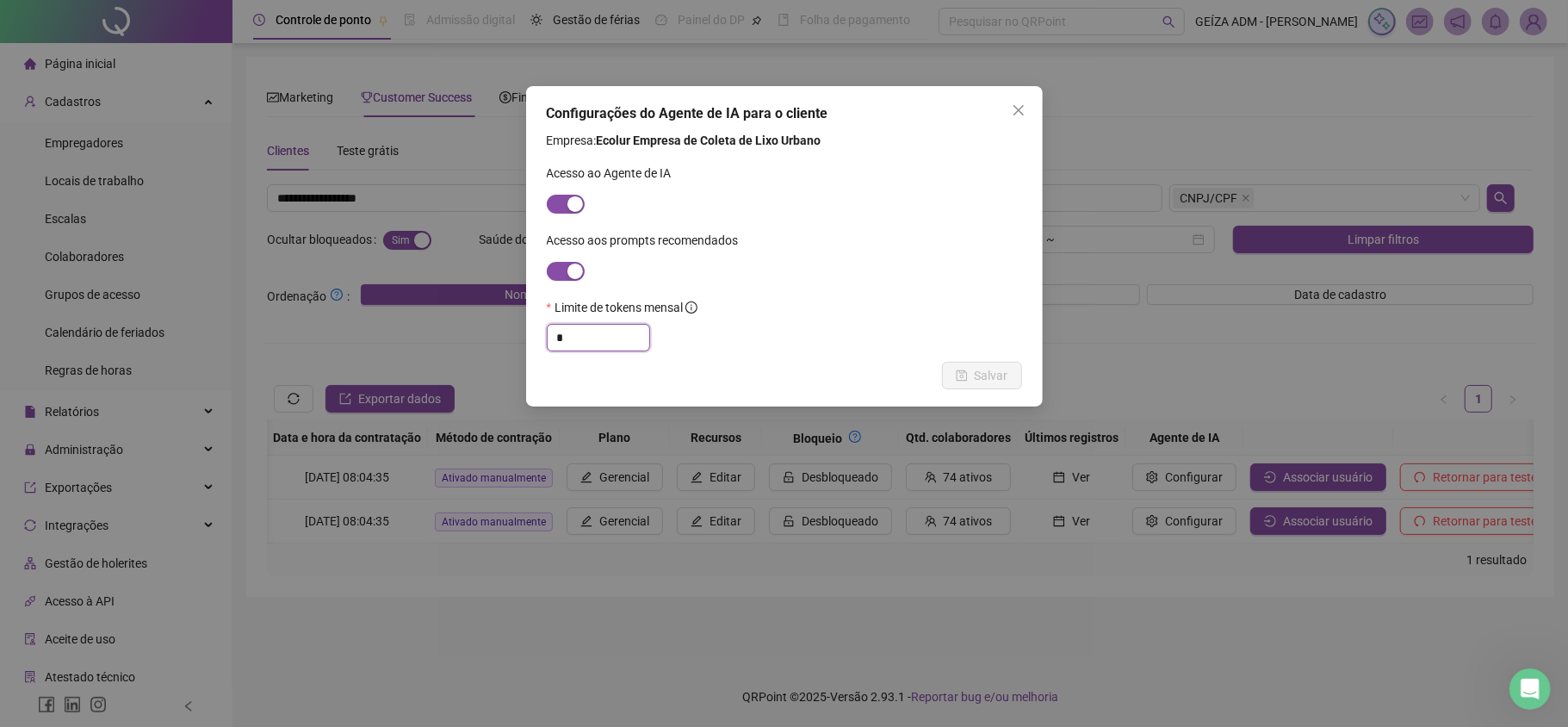
click at [562, 334] on input "*" at bounding box center [598, 337] width 103 height 28
type input "*********"
click at [988, 379] on span "Salvar" at bounding box center [991, 375] width 33 height 19
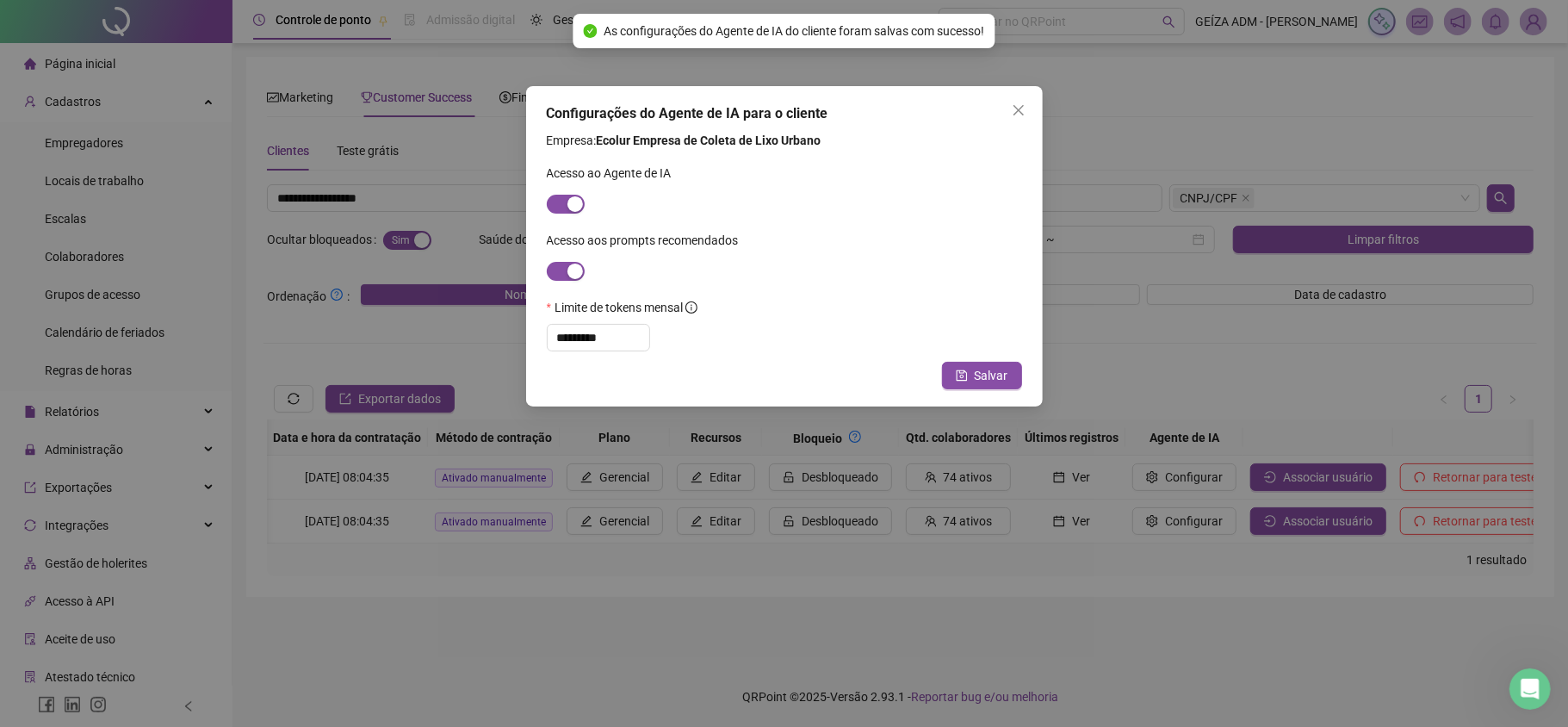
click at [1017, 93] on div "Configurações do Agente de IA para o cliente Empresa: Ecolur Empresa de Coleta …" at bounding box center [784, 246] width 517 height 320
click at [1017, 102] on button "Close" at bounding box center [1018, 110] width 28 height 28
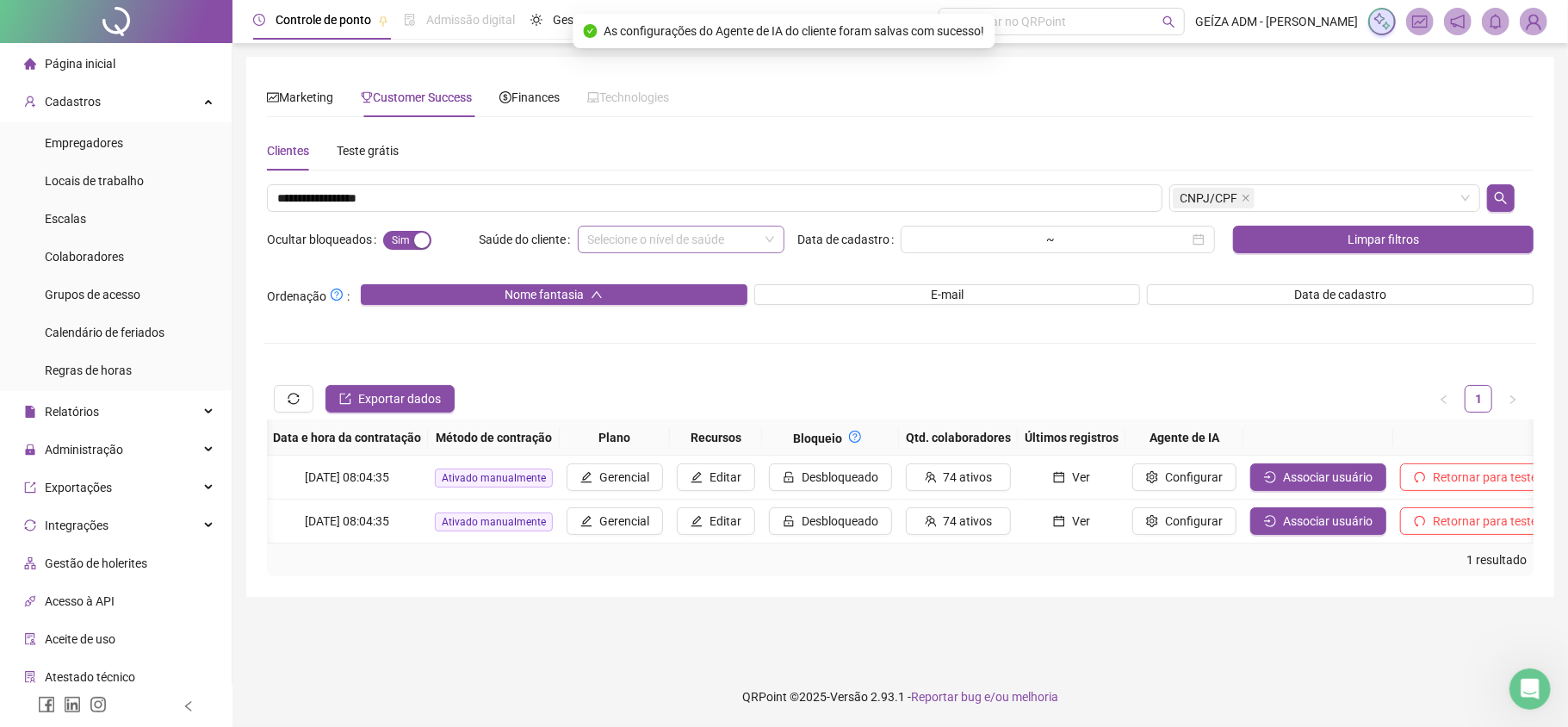
click at [133, 59] on li "Página inicial" at bounding box center [116, 64] width 225 height 34
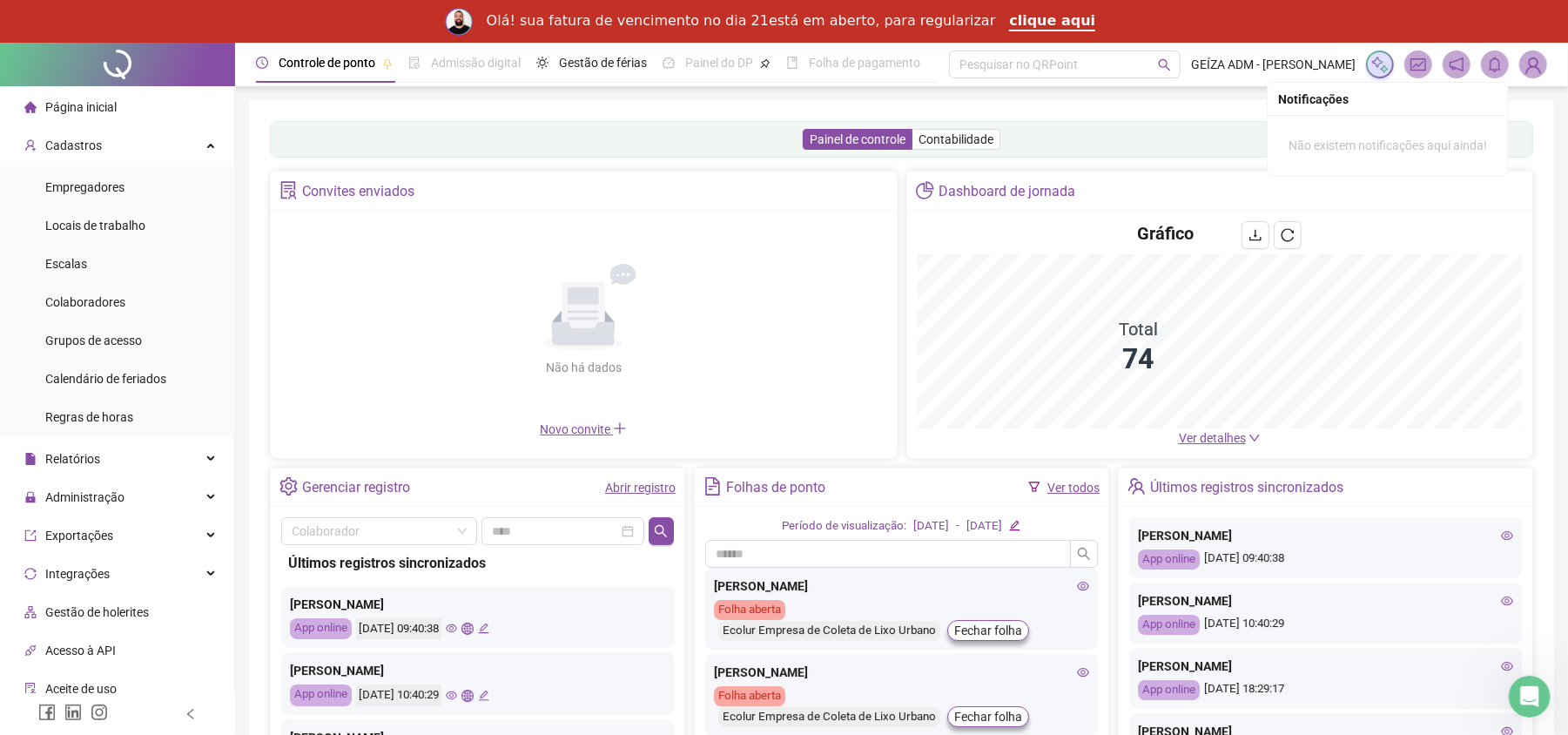
click at [1530, 61] on img at bounding box center [1533, 65] width 26 height 26
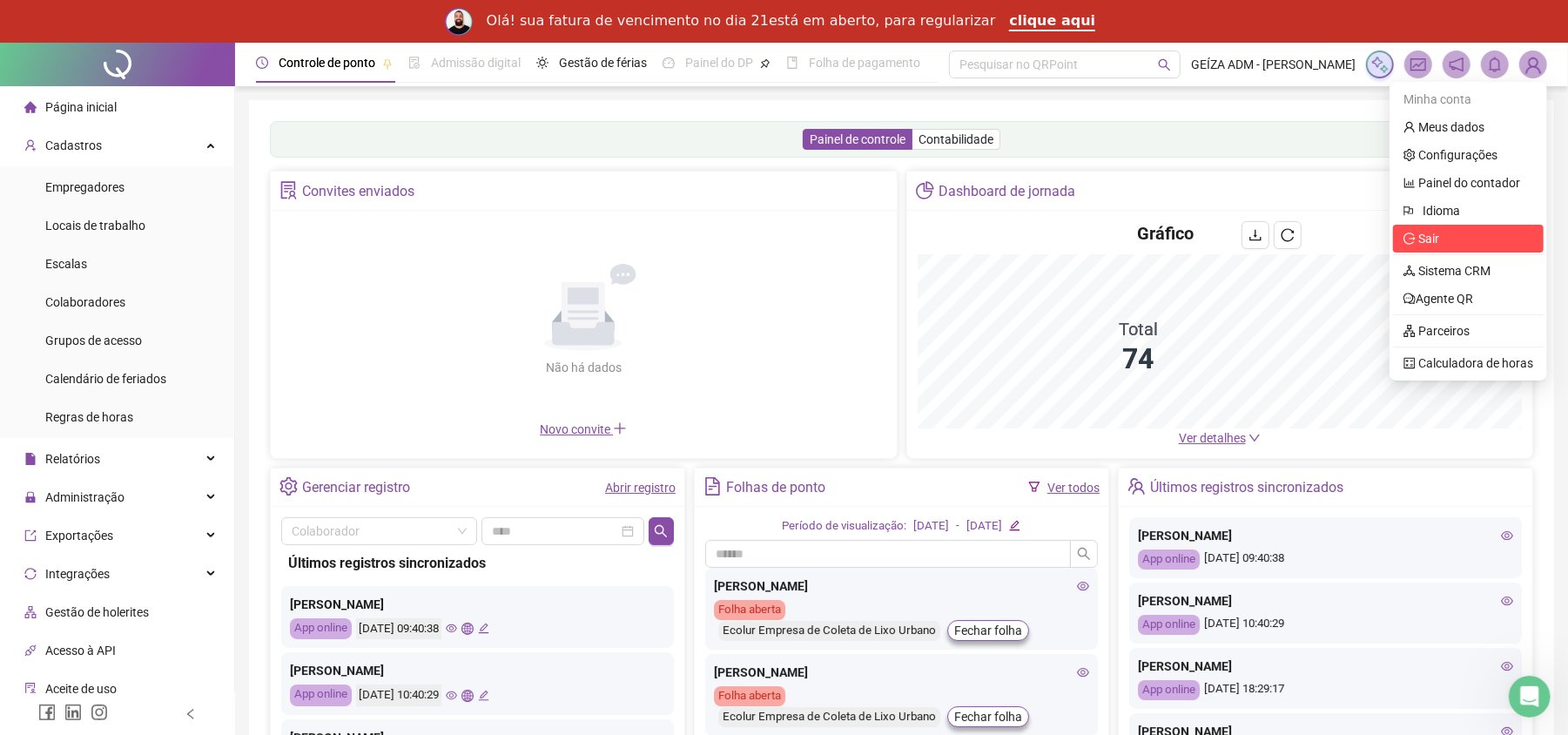
click at [1431, 244] on span "Sair" at bounding box center [1428, 238] width 21 height 14
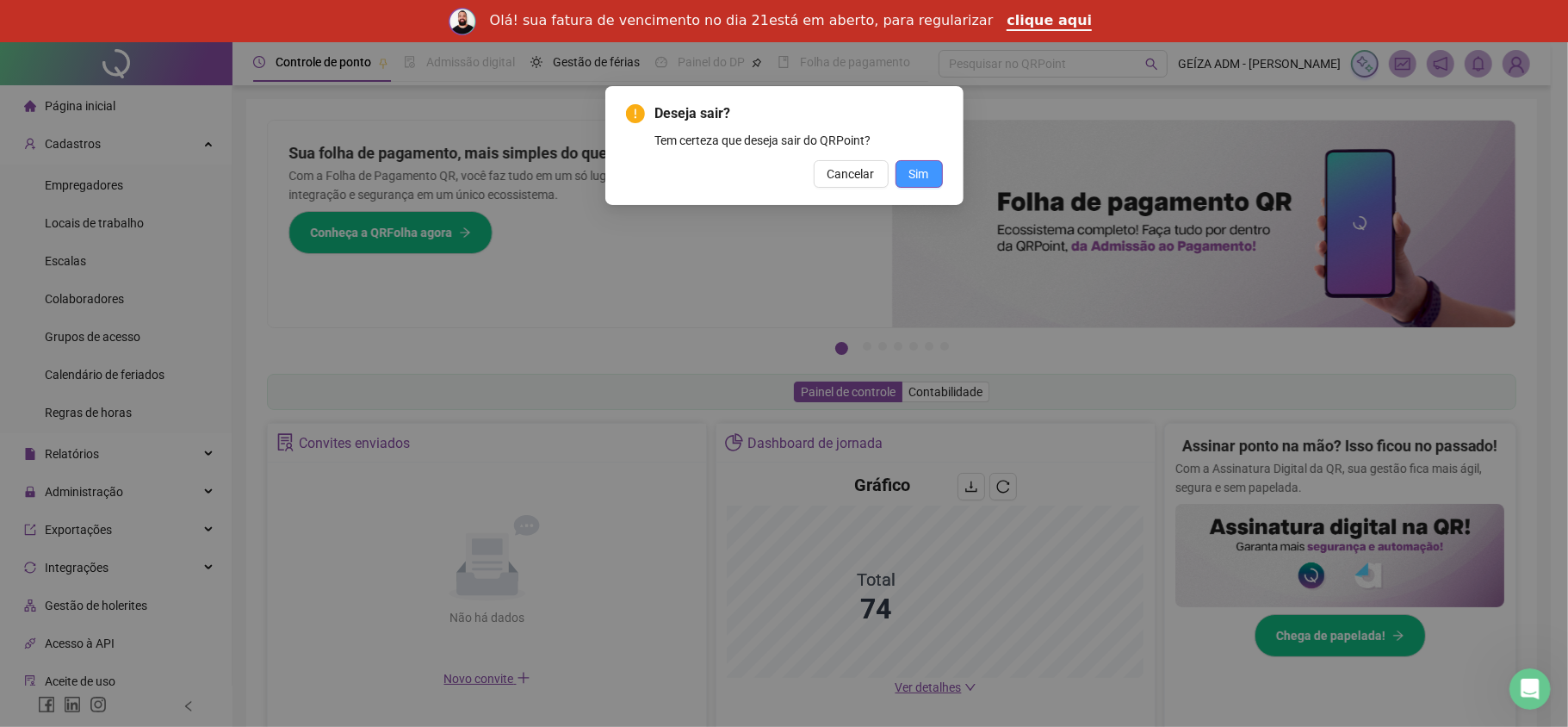
click at [936, 174] on button "Sim" at bounding box center [918, 173] width 48 height 28
